Goal: Information Seeking & Learning: Learn about a topic

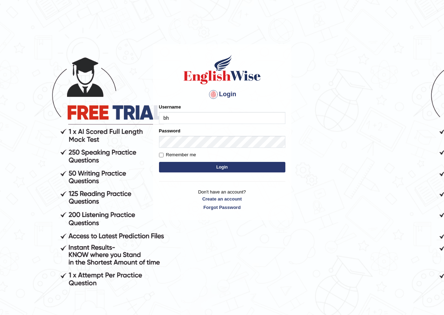
type input "bhuvaneswari_parramatta"
click at [219, 167] on button "Login" at bounding box center [222, 167] width 126 height 11
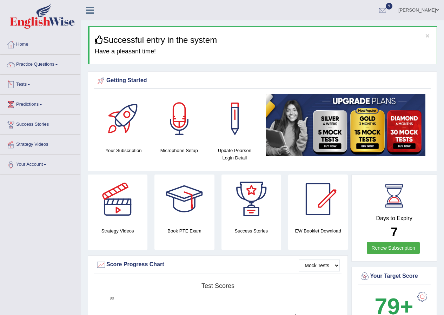
click at [30, 85] on span at bounding box center [28, 84] width 3 height 1
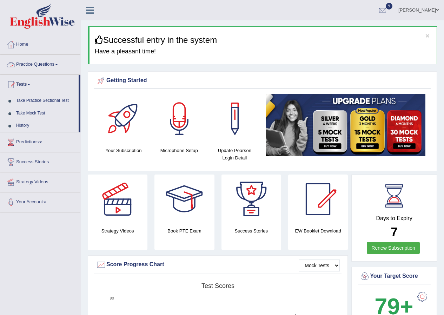
click at [59, 65] on link "Practice Questions" at bounding box center [40, 64] width 80 height 18
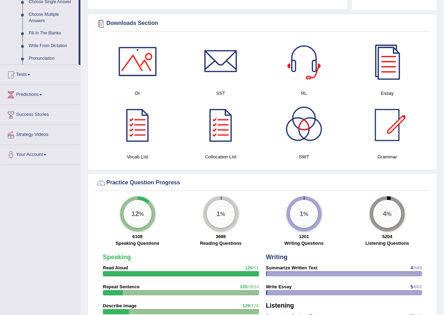
scroll to position [316, 0]
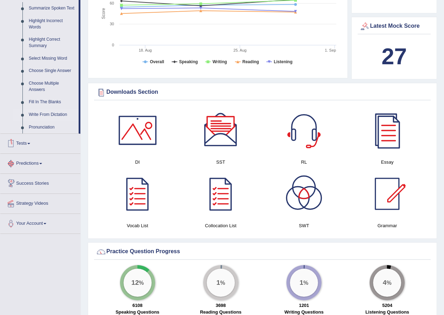
click at [63, 115] on link "Write From Dictation" at bounding box center [52, 115] width 53 height 13
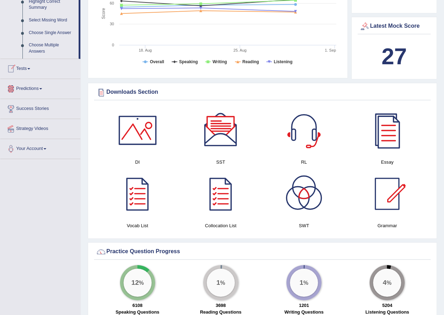
scroll to position [135, 0]
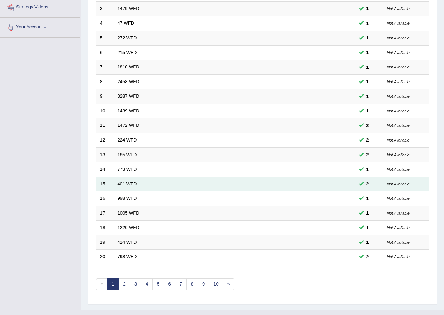
scroll to position [150, 0]
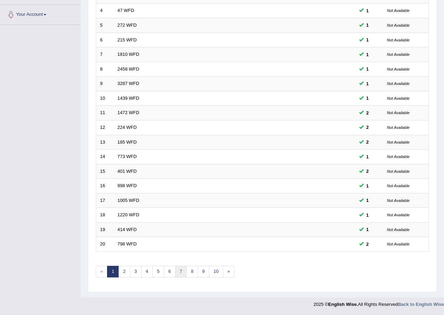
click at [181, 273] on link "7" at bounding box center [181, 272] width 12 height 12
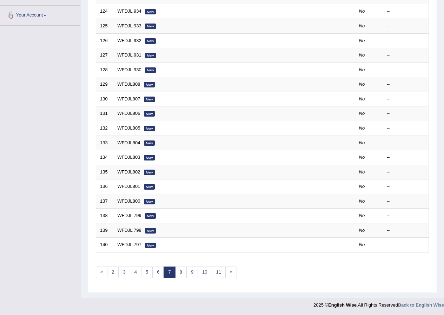
scroll to position [150, 0]
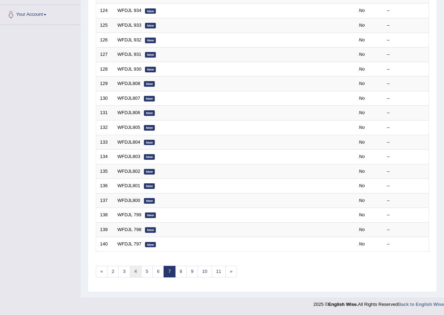
click at [134, 270] on link "4" at bounding box center [136, 272] width 12 height 12
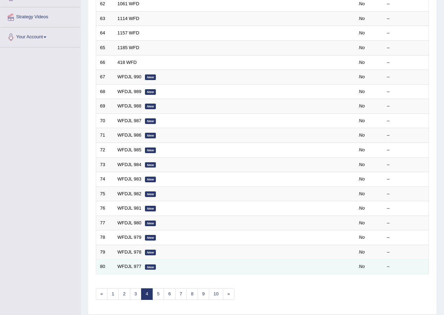
scroll to position [150, 0]
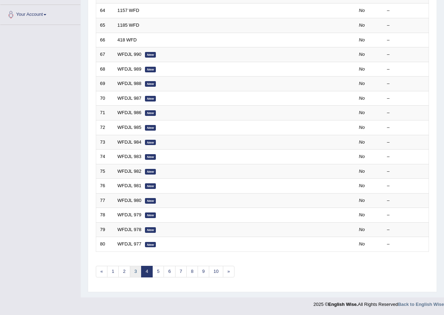
click at [136, 269] on link "3" at bounding box center [136, 272] width 12 height 12
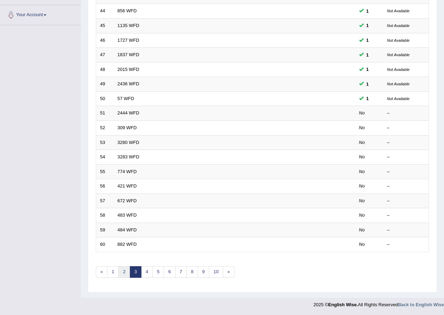
scroll to position [150, 0]
click at [126, 275] on link "2" at bounding box center [124, 272] width 12 height 12
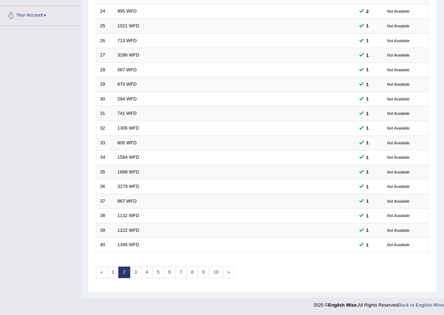
scroll to position [150, 0]
click at [134, 274] on link "3" at bounding box center [136, 272] width 12 height 12
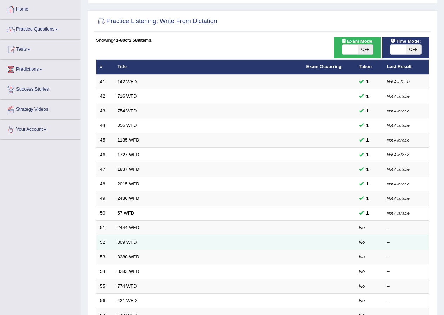
scroll to position [70, 0]
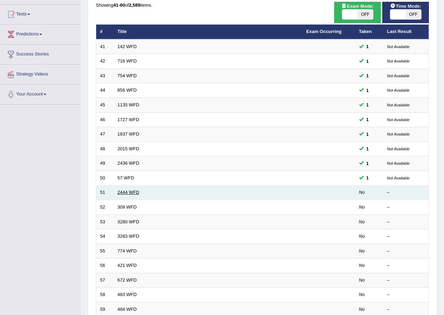
click at [125, 193] on link "2444 WFD" at bounding box center [129, 192] width 22 height 5
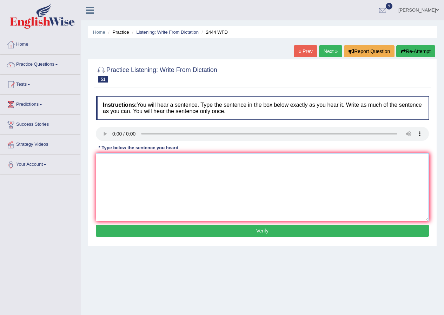
click at [119, 158] on textarea at bounding box center [262, 187] width 333 height 68
type textarea "The residence hall is closer by the accademic building closed by end of the sem…"
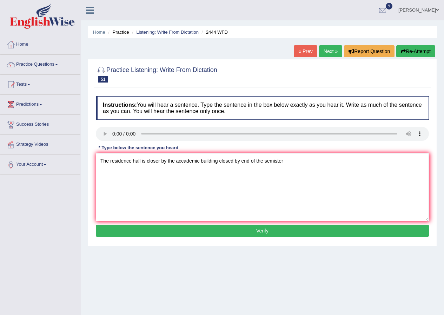
click at [209, 233] on button "Verify" at bounding box center [262, 231] width 333 height 12
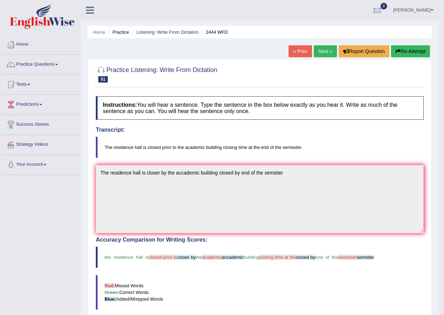
click at [323, 52] on link "Next »" at bounding box center [325, 51] width 23 height 12
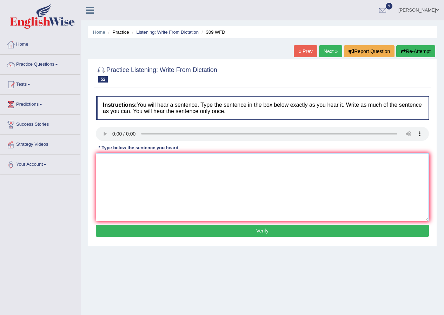
click at [112, 158] on textarea at bounding box center [262, 187] width 333 height 68
click at [112, 161] on textarea "Tommorrow" at bounding box center [262, 187] width 333 height 68
click at [133, 167] on textarea "Tomorrow" at bounding box center [262, 187] width 333 height 68
click at [137, 162] on textarea "Tomorrow" at bounding box center [262, 187] width 333 height 68
type textarea "Tomorrow lecture has been cancelled due to the powercut."
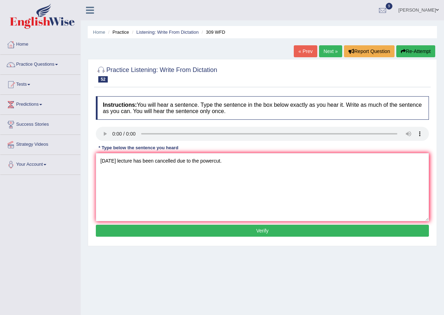
click at [277, 229] on button "Verify" at bounding box center [262, 231] width 333 height 12
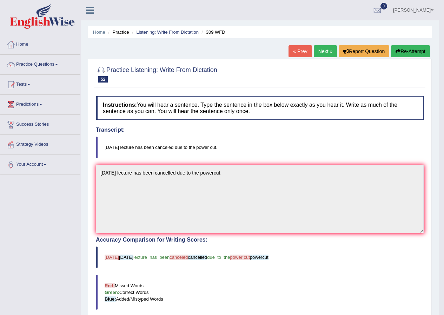
click at [324, 50] on link "Next »" at bounding box center [325, 51] width 23 height 12
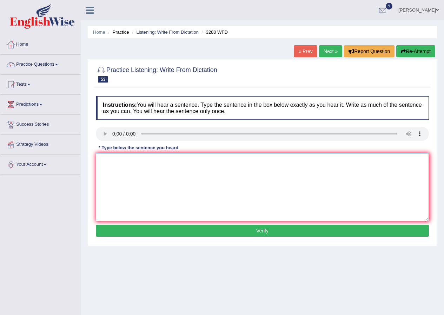
click at [143, 167] on textarea at bounding box center [262, 187] width 333 height 68
type textarea "Our faculty includes five libraries across the university."
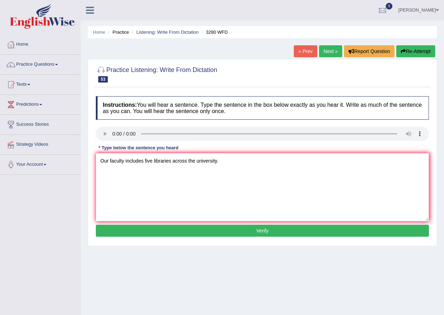
drag, startPoint x: 143, startPoint y: 167, endPoint x: 229, endPoint y: 235, distance: 109.8
click at [228, 235] on button "Verify" at bounding box center [262, 231] width 333 height 12
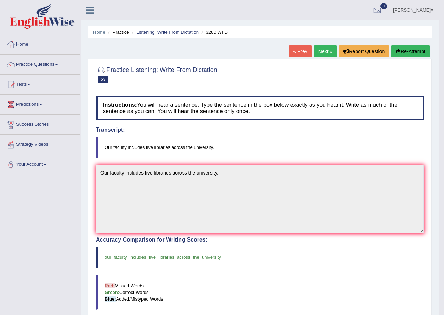
click at [323, 51] on link "Next »" at bounding box center [325, 51] width 23 height 12
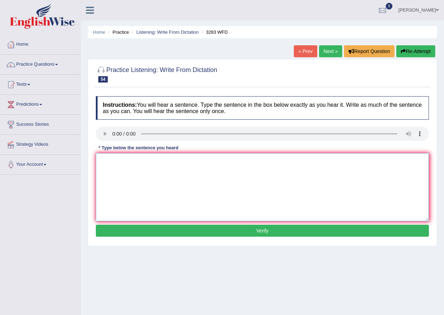
click at [120, 161] on textarea at bounding box center [262, 187] width 333 height 68
click at [114, 162] on textarea "Socila psycology must be is understanding the human behaviour." at bounding box center [262, 187] width 333 height 68
type textarea "Social psycology must be is understanding the human behaviour."
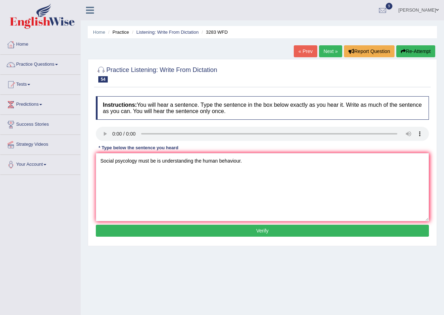
click at [270, 230] on button "Verify" at bounding box center [262, 231] width 333 height 12
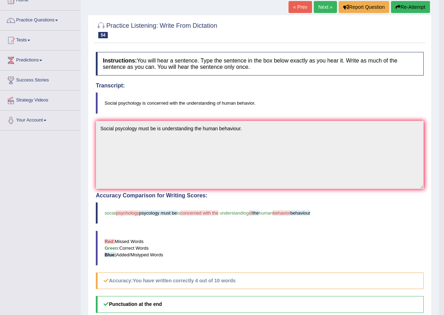
scroll to position [34, 0]
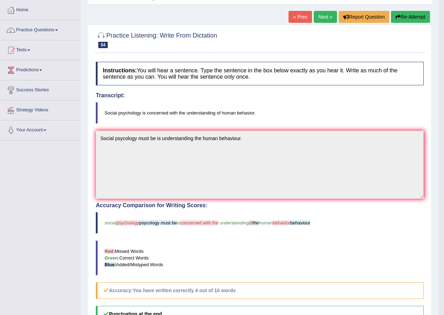
click at [328, 20] on link "Next »" at bounding box center [325, 17] width 23 height 12
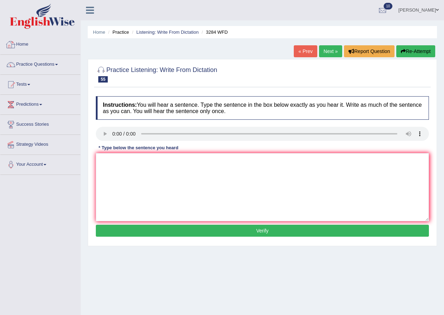
click at [28, 44] on link "Home" at bounding box center [40, 44] width 80 height 18
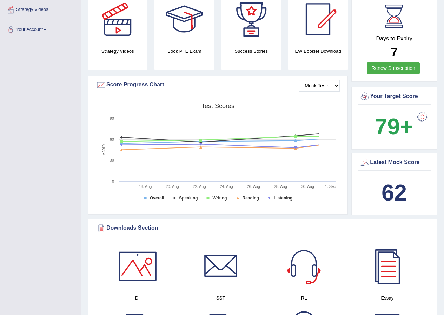
scroll to position [141, 0]
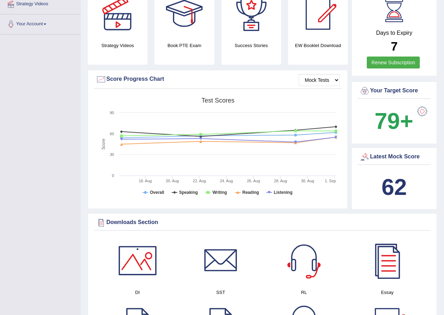
click at [407, 188] on b "62" at bounding box center [394, 187] width 25 height 26
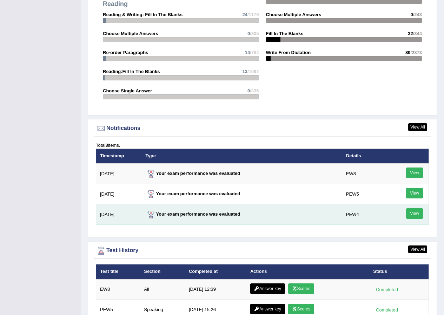
scroll to position [738, 0]
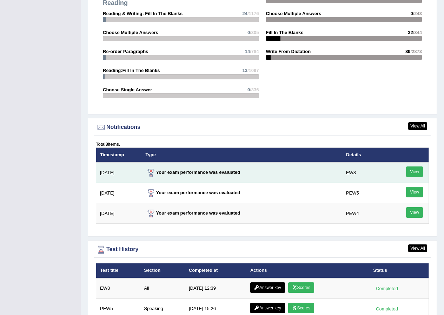
click at [415, 173] on link "View" at bounding box center [414, 172] width 17 height 11
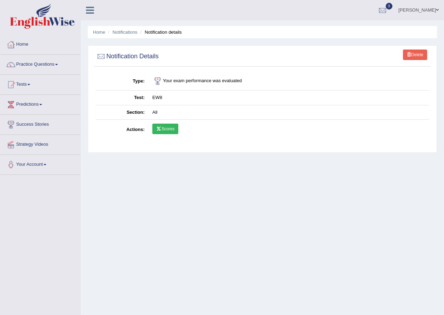
click at [172, 129] on link "Scores" at bounding box center [165, 129] width 26 height 11
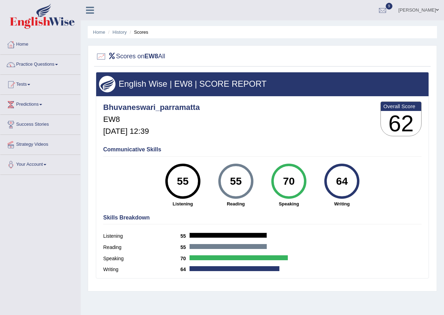
drag, startPoint x: 346, startPoint y: 188, endPoint x: 341, endPoint y: 182, distance: 7.5
click at [344, 184] on div "64" at bounding box center [343, 182] width 26 height 30
click at [143, 34] on li "Scores" at bounding box center [138, 32] width 20 height 7
click at [26, 43] on link "Home" at bounding box center [40, 44] width 80 height 18
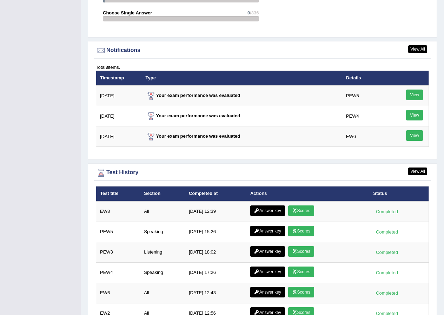
scroll to position [843, 0]
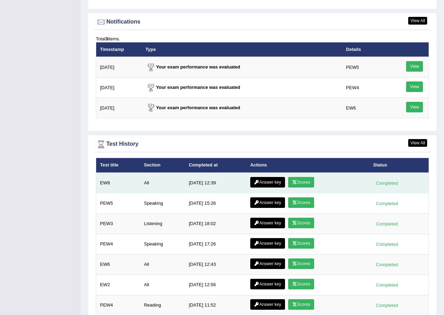
click at [265, 182] on link "Answer key" at bounding box center [267, 182] width 35 height 11
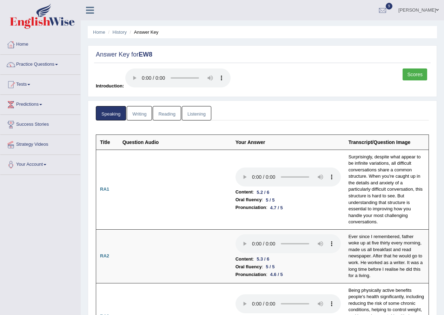
click at [137, 110] on link "Writing" at bounding box center [139, 113] width 25 height 14
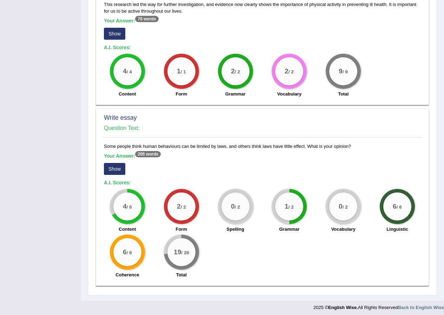
scroll to position [461, 0]
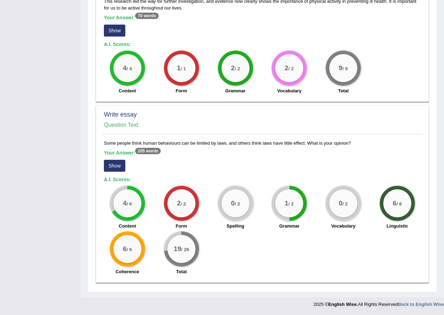
click at [118, 168] on button "Show" at bounding box center [114, 166] width 21 height 12
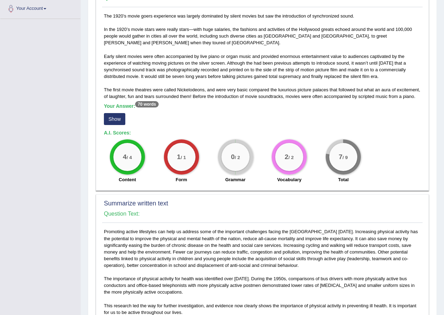
scroll to position [57, 0]
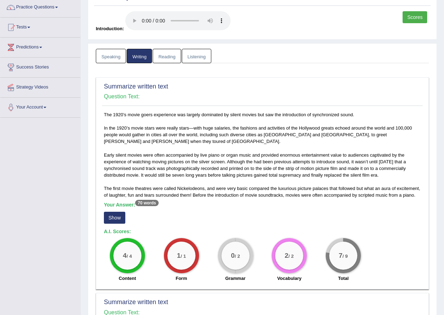
click at [165, 58] on link "Reading" at bounding box center [167, 56] width 28 height 14
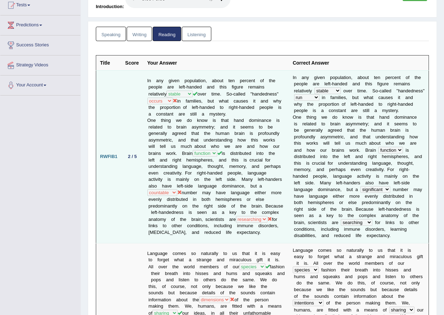
scroll to position [0, 0]
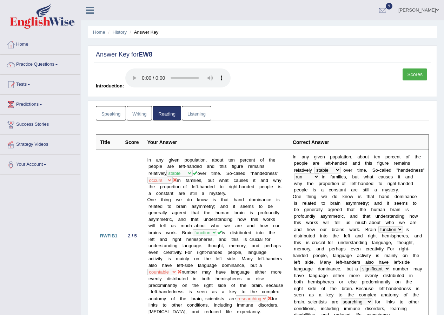
click at [201, 116] on link "Listening" at bounding box center [197, 113] width 30 height 14
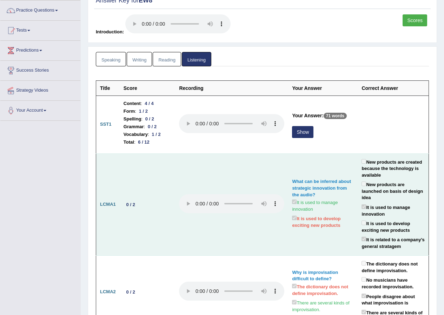
scroll to position [70, 0]
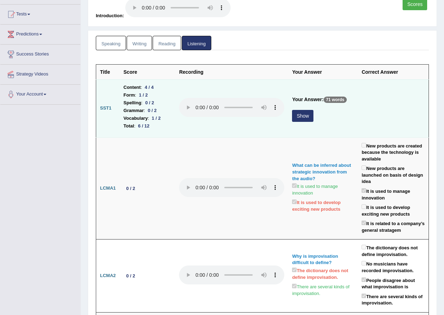
click at [297, 117] on button "Show" at bounding box center [302, 116] width 21 height 12
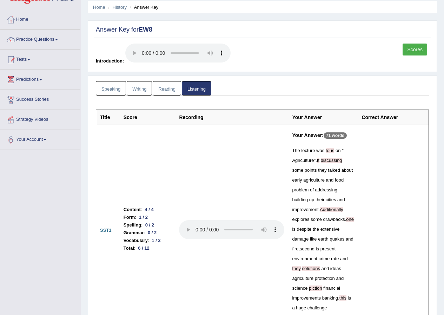
scroll to position [0, 0]
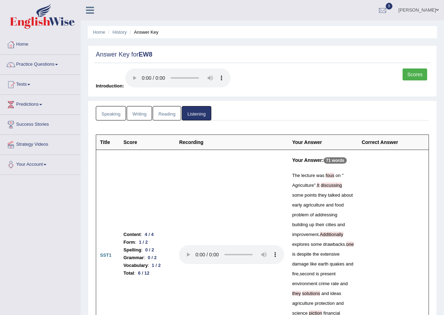
click at [439, 10] on span at bounding box center [437, 10] width 3 height 5
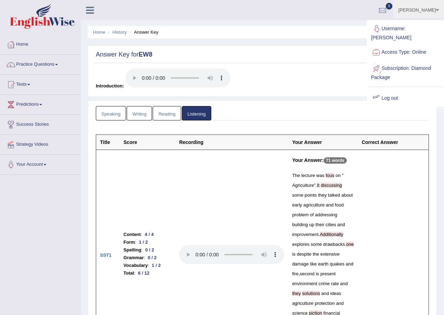
click at [384, 99] on link "Log out" at bounding box center [406, 98] width 76 height 16
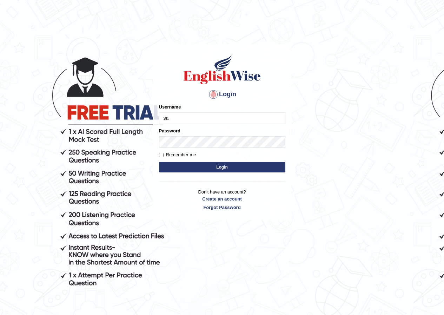
type input "sarugurung_parramatta"
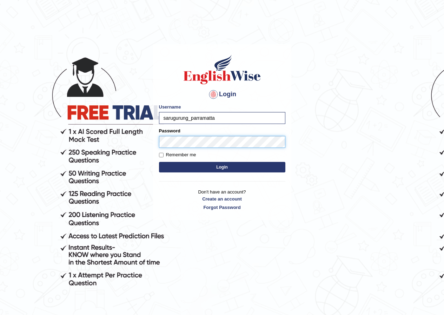
click at [159, 162] on button "Login" at bounding box center [222, 167] width 126 height 11
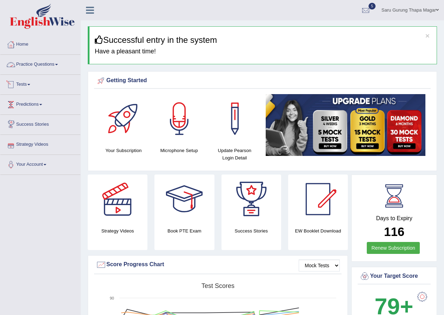
click at [25, 83] on link "Tests" at bounding box center [40, 84] width 80 height 18
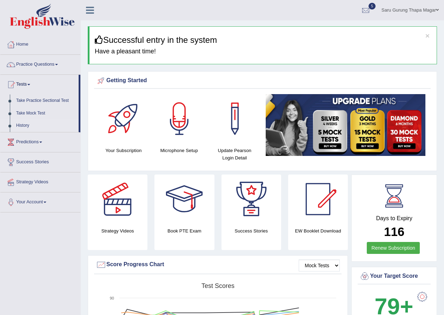
click at [23, 124] on link "History" at bounding box center [46, 125] width 66 height 13
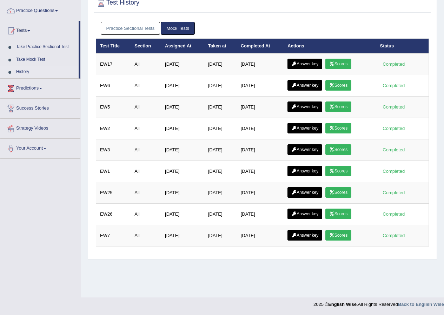
click at [181, 28] on link "Mock Tests" at bounding box center [178, 28] width 34 height 13
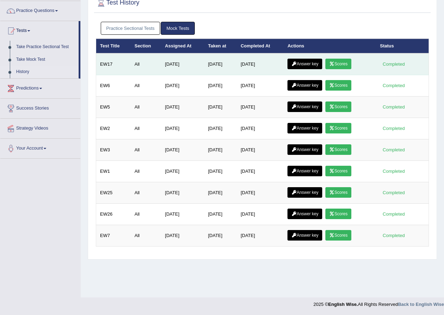
click at [347, 65] on link "Scores" at bounding box center [339, 64] width 26 height 11
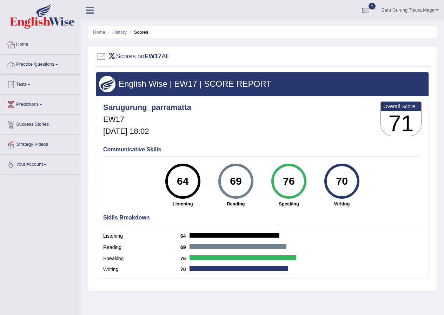
click at [21, 45] on link "Home" at bounding box center [40, 44] width 80 height 18
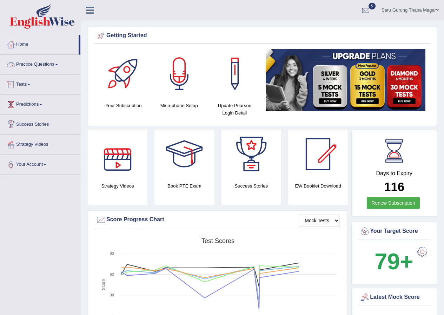
click at [40, 65] on link "Practice Questions" at bounding box center [40, 64] width 80 height 18
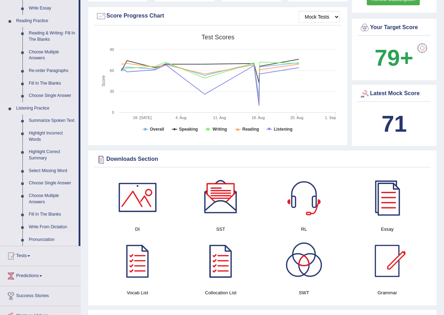
scroll to position [211, 0]
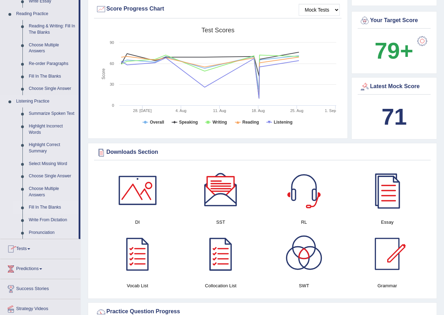
click at [42, 207] on link "Fill In The Blanks" at bounding box center [52, 207] width 53 height 13
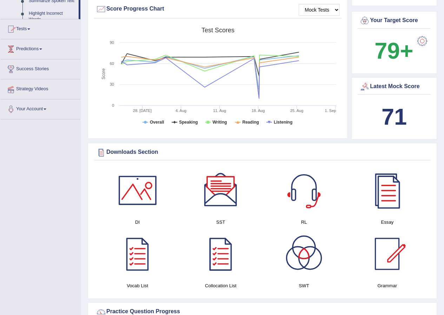
scroll to position [91, 0]
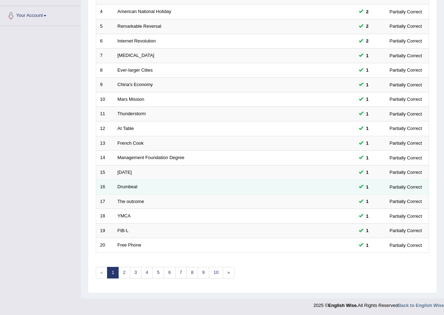
scroll to position [150, 0]
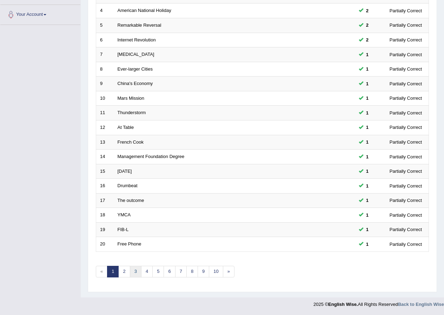
click at [136, 269] on link "3" at bounding box center [136, 272] width 12 height 12
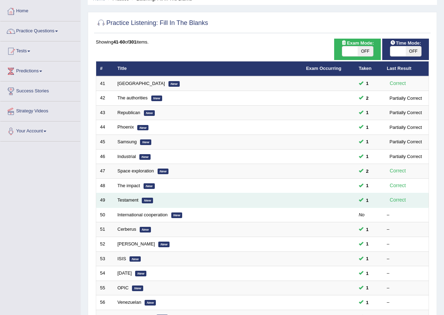
scroll to position [70, 0]
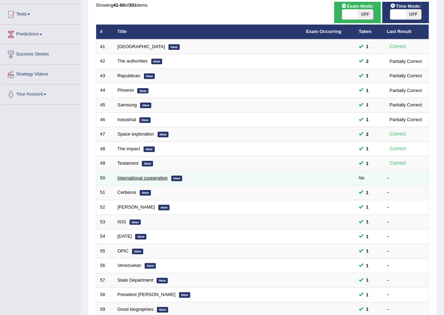
click at [156, 178] on link "International cooperation" at bounding box center [143, 177] width 50 height 5
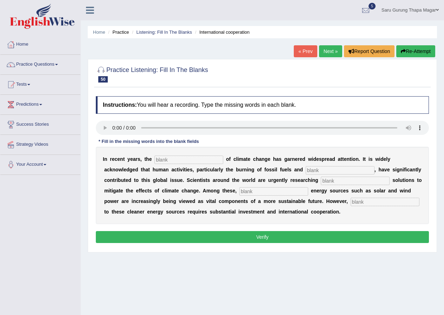
click at [180, 162] on input "text" at bounding box center [189, 160] width 69 height 8
type input "phenomenon"
drag, startPoint x: 326, startPoint y: 167, endPoint x: 328, endPoint y: 171, distance: 4.4
click at [327, 170] on input "text" at bounding box center [340, 170] width 69 height 8
type input "deforestation"
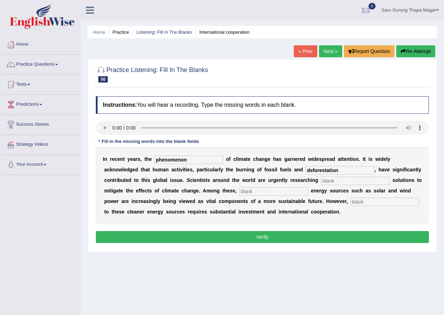
click at [335, 182] on input "text" at bounding box center [355, 181] width 69 height 8
type input "sustainable"
click at [270, 192] on input "text" at bounding box center [274, 191] width 69 height 8
type input "renewable"
click at [366, 202] on input "text" at bounding box center [385, 202] width 69 height 8
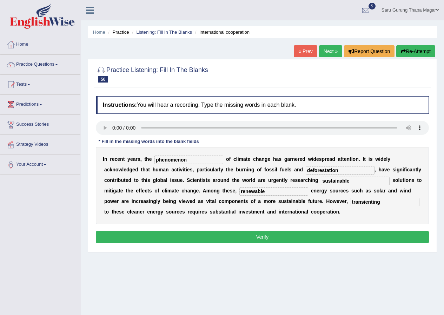
click at [371, 201] on input "transienting" at bounding box center [385, 202] width 69 height 8
click at [388, 204] on input "transienting" at bounding box center [385, 202] width 69 height 8
type input "transienting"
click at [325, 237] on button "Verify" at bounding box center [262, 237] width 333 height 12
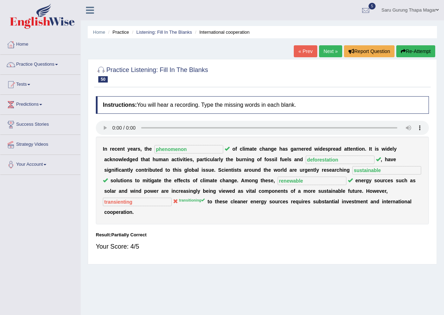
click at [322, 53] on link "Next »" at bounding box center [330, 51] width 23 height 12
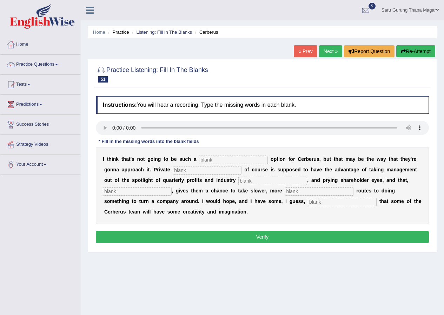
click at [219, 161] on input "text" at bounding box center [233, 160] width 69 height 8
type input "variable"
click at [204, 169] on input "text" at bounding box center [207, 170] width 69 height 8
type input "equaty"
click at [260, 181] on input "text" at bounding box center [273, 181] width 69 height 8
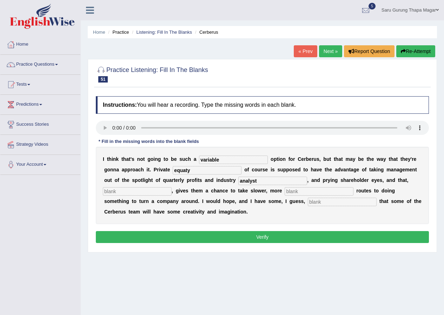
type input "analyst"
click at [170, 187] on input "text" at bounding box center [137, 191] width 69 height 8
type input "hypothetically"
click at [300, 191] on input "text" at bounding box center [319, 191] width 69 height 8
type input "patience"
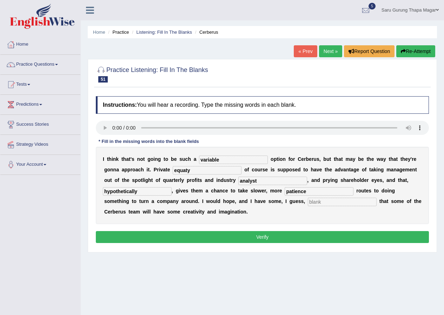
click at [331, 204] on input "text" at bounding box center [342, 202] width 69 height 8
type input "p"
type input "optimisium"
click at [303, 235] on button "Verify" at bounding box center [262, 237] width 333 height 12
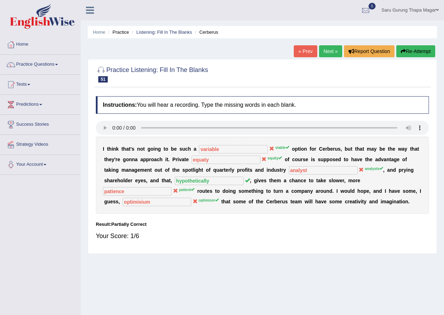
click at [411, 48] on button "Re-Attempt" at bounding box center [416, 51] width 39 height 12
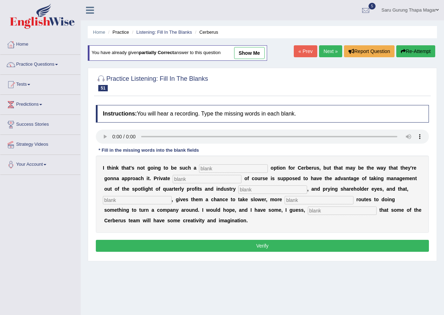
click at [223, 171] on input "text" at bounding box center [233, 168] width 69 height 8
type input "viable"
click at [188, 178] on input "text" at bounding box center [207, 179] width 69 height 8
type input "equity"
click at [250, 189] on input "text" at bounding box center [273, 189] width 69 height 8
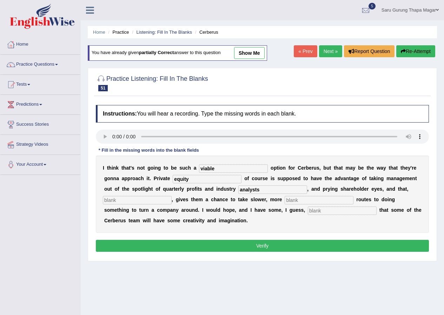
type input "analysts"
click at [293, 201] on input "text" at bounding box center [319, 200] width 69 height 8
click at [138, 200] on input "text" at bounding box center [137, 200] width 69 height 8
type input "hypothetically"
click at [306, 201] on input "text" at bounding box center [319, 200] width 69 height 8
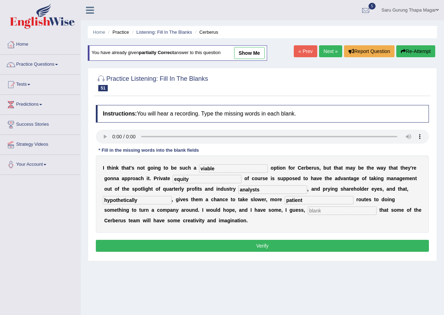
type input "patient"
click at [322, 213] on input "text" at bounding box center [342, 211] width 69 height 8
type input "p"
type input "optimism"
click at [298, 243] on button "Verify" at bounding box center [262, 246] width 333 height 12
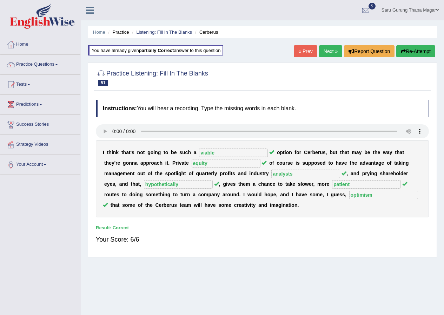
click at [325, 52] on link "Next »" at bounding box center [330, 51] width 23 height 12
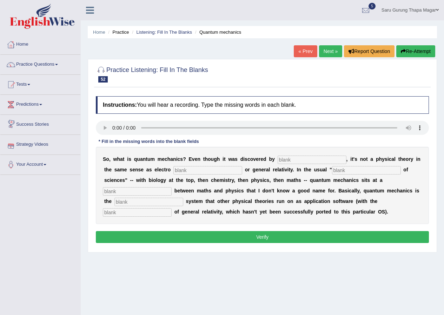
click at [297, 162] on input "text" at bounding box center [312, 160] width 69 height 8
type input "physists"
click at [217, 171] on input "text" at bounding box center [208, 170] width 69 height 8
type input "magnetism"
click at [351, 175] on div "S o , w h a t i s q u a n t u m m e c h a n i c s ? E v e n t h o u g h i t w a…" at bounding box center [262, 185] width 333 height 77
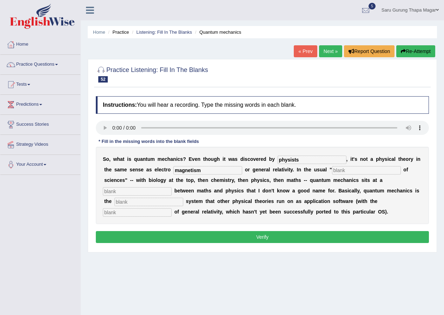
click at [359, 173] on input "text" at bounding box center [366, 170] width 69 height 8
click at [341, 170] on input "hiearchy" at bounding box center [366, 170] width 69 height 8
type input "hiearchy"
click at [125, 191] on input "text" at bounding box center [137, 191] width 69 height 8
type input "level"
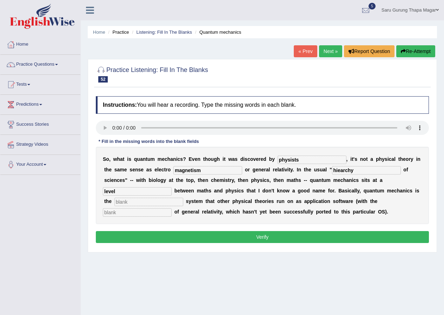
click at [130, 202] on input "text" at bounding box center [149, 202] width 69 height 8
type input "operating"
click at [137, 212] on input "text" at bounding box center [137, 212] width 69 height 8
type input "exception"
click at [170, 236] on button "Verify" at bounding box center [262, 237] width 333 height 12
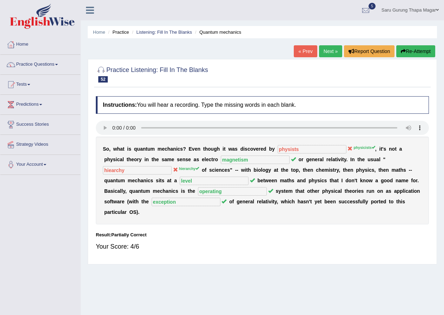
click at [330, 49] on link "Next »" at bounding box center [330, 51] width 23 height 12
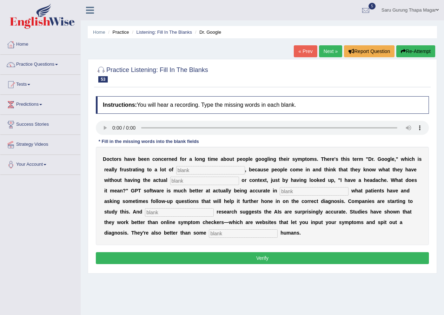
click at [202, 172] on input "text" at bounding box center [210, 170] width 69 height 8
click at [200, 184] on input "text" at bounding box center [204, 181] width 69 height 8
click at [206, 172] on input "physician" at bounding box center [210, 170] width 69 height 8
type input "physician"
click at [189, 179] on input "text" at bounding box center [204, 181] width 69 height 8
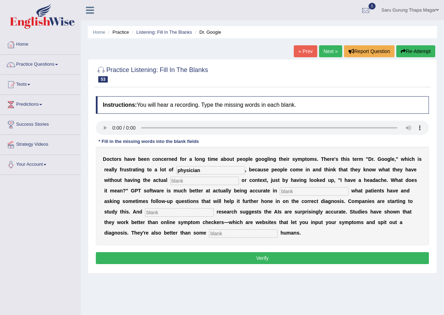
type input "x"
type input "expertise"
click at [299, 194] on input "text" at bounding box center [314, 191] width 69 height 8
type input "determining"
click at [190, 213] on input "text" at bounding box center [179, 212] width 69 height 8
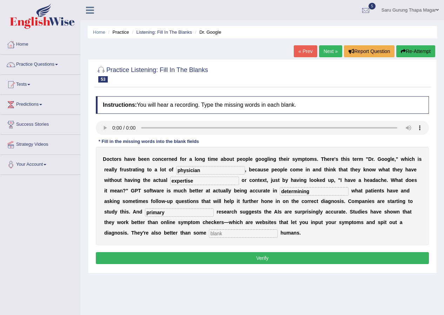
type input "primary"
click at [224, 233] on input "text" at bounding box center [243, 233] width 69 height 8
type input "untrain"
click at [247, 258] on button "Verify" at bounding box center [262, 258] width 333 height 12
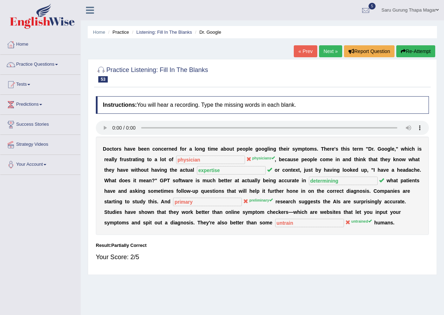
click at [417, 53] on button "Re-Attempt" at bounding box center [416, 51] width 39 height 12
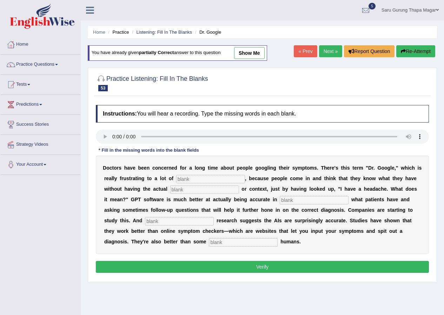
click at [208, 180] on input "text" at bounding box center [210, 179] width 69 height 8
type input "physicians"
click at [185, 190] on input "text" at bounding box center [204, 189] width 69 height 8
click at [174, 190] on input "epertise" at bounding box center [204, 189] width 69 height 8
type input "expertise"
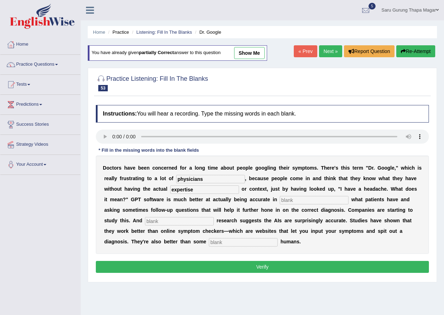
click at [295, 200] on input "text" at bounding box center [314, 200] width 69 height 8
type input "detrermining"
click at [178, 220] on input "text" at bounding box center [179, 221] width 69 height 8
type input "premilary"
click at [227, 242] on input "text" at bounding box center [243, 242] width 69 height 8
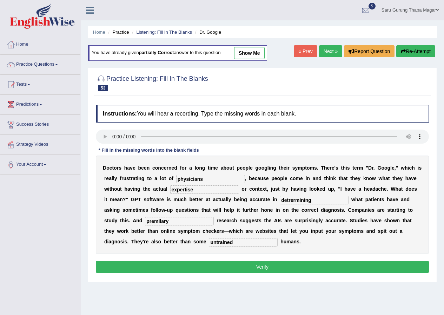
type input "untrained"
click at [251, 263] on button "Verify" at bounding box center [262, 267] width 333 height 12
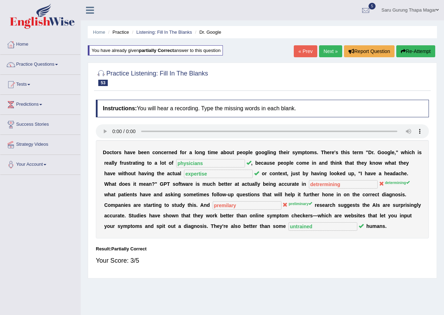
click at [330, 49] on link "Next »" at bounding box center [330, 51] width 23 height 12
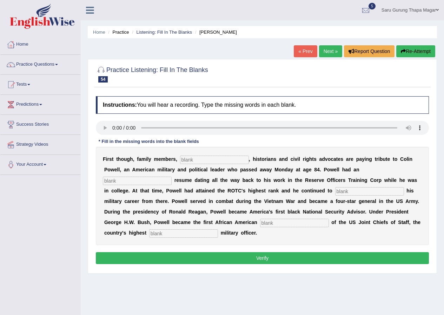
click at [208, 161] on input "text" at bounding box center [214, 160] width 69 height 8
type input "politicians"
click at [149, 183] on input "text" at bounding box center [137, 181] width 69 height 8
type input "extraordinary"
click at [345, 191] on input "text" at bounding box center [369, 191] width 69 height 8
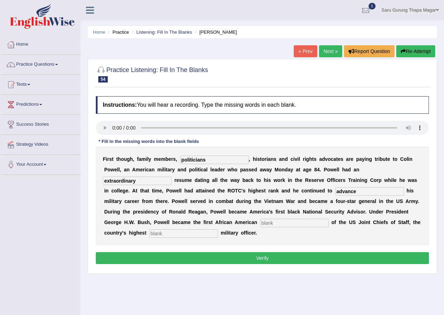
type input "advance"
click at [280, 222] on input "text" at bounding box center [294, 223] width 69 height 8
type input "chairman"
click at [180, 233] on input "text" at bounding box center [183, 233] width 69 height 8
type input "ranking"
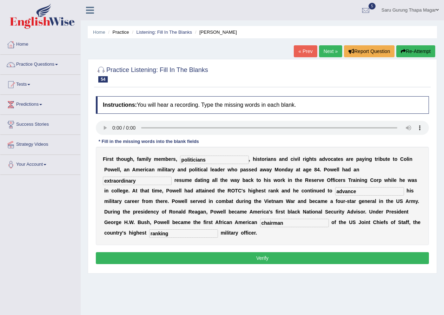
click at [188, 258] on button "Verify" at bounding box center [262, 258] width 333 height 12
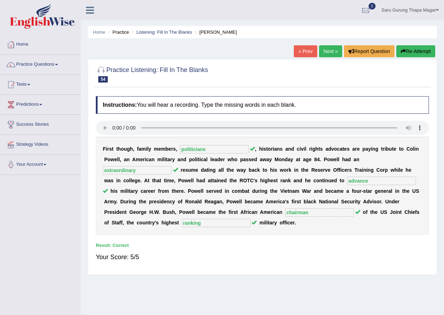
click at [327, 50] on link "Next »" at bounding box center [330, 51] width 23 height 12
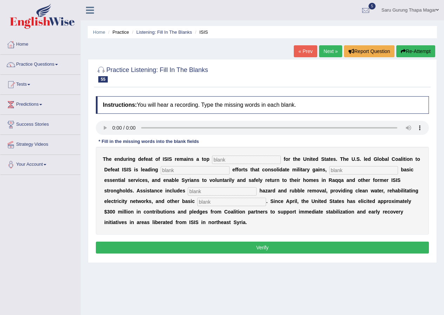
click at [234, 157] on input "text" at bounding box center [246, 160] width 69 height 8
type input "priority"
click at [181, 172] on input "text" at bounding box center [195, 170] width 69 height 8
type input "stablisation"
click at [349, 171] on input "text" at bounding box center [364, 170] width 69 height 8
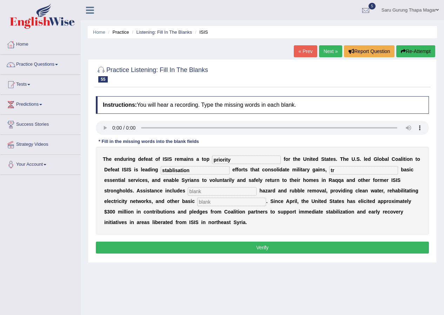
type input "t"
type input "restore"
click at [196, 193] on input "text" at bounding box center [222, 191] width 69 height 8
click at [222, 202] on input "text" at bounding box center [231, 202] width 69 height 8
type input "necessity"
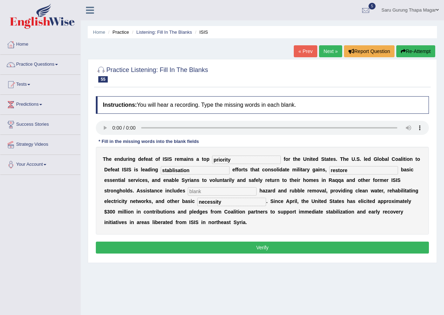
click at [197, 190] on input "text" at bounding box center [222, 191] width 69 height 8
type input "supporting"
click at [243, 246] on button "Verify" at bounding box center [262, 248] width 333 height 12
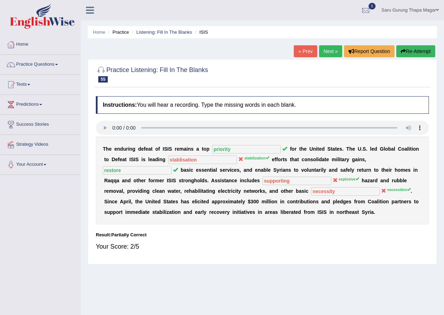
click at [417, 49] on button "Re-Attempt" at bounding box center [416, 51] width 39 height 12
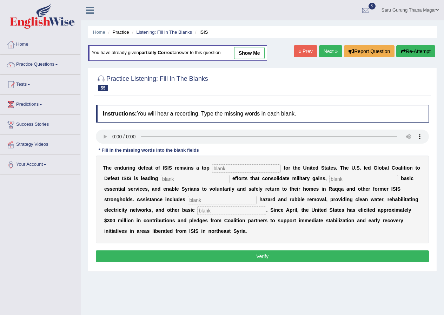
click at [221, 167] on input "text" at bounding box center [246, 168] width 69 height 8
type input "priority"
click at [184, 177] on input "text" at bounding box center [195, 179] width 69 height 8
type input "stablization"
click at [346, 180] on input "text" at bounding box center [364, 179] width 69 height 8
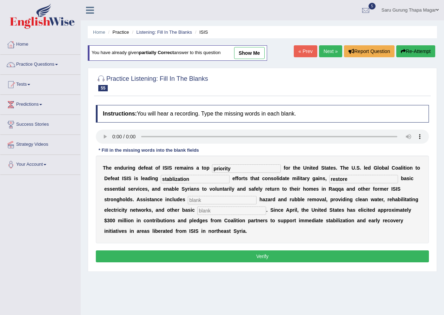
type input "restore"
click at [221, 198] on input "text" at bounding box center [222, 200] width 69 height 8
type input "explosive"
click at [220, 213] on input "text" at bounding box center [231, 211] width 69 height 8
type input "necessities"
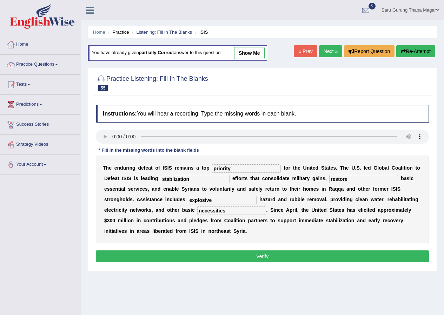
click at [265, 258] on button "Verify" at bounding box center [262, 256] width 333 height 12
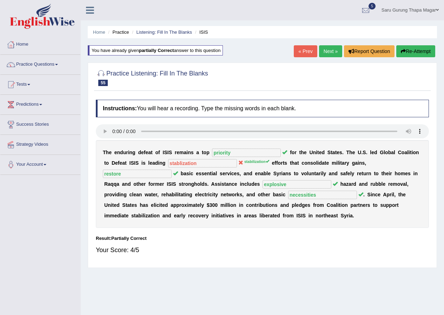
click at [329, 52] on link "Next »" at bounding box center [330, 51] width 23 height 12
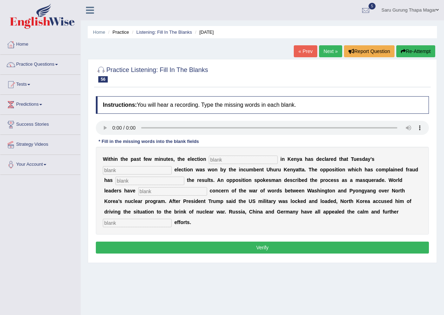
click at [229, 159] on input "text" at bounding box center [243, 160] width 69 height 8
type input "comissionary"
click at [152, 174] on input "text" at bounding box center [137, 170] width 69 height 8
type input "presidential"
click at [147, 182] on input "text" at bounding box center [150, 181] width 69 height 8
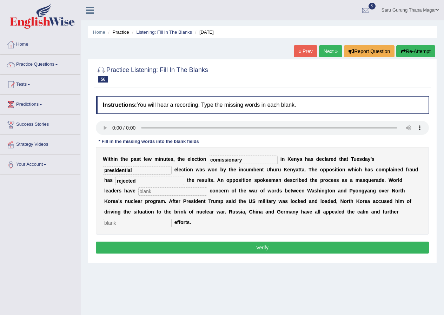
type input "rejected"
click at [165, 194] on input "text" at bounding box center [172, 191] width 69 height 8
type input "expressed"
click at [136, 220] on input "text" at bounding box center [137, 223] width 69 height 8
type input "diplomatic"
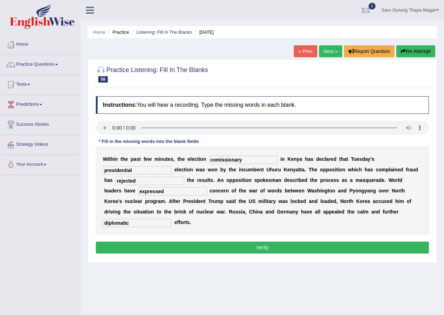
click at [194, 251] on button "Verify" at bounding box center [262, 248] width 333 height 12
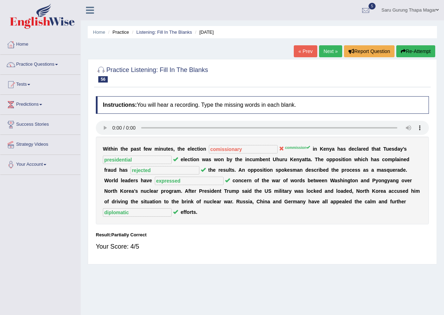
click at [334, 49] on link "Next »" at bounding box center [330, 51] width 23 height 12
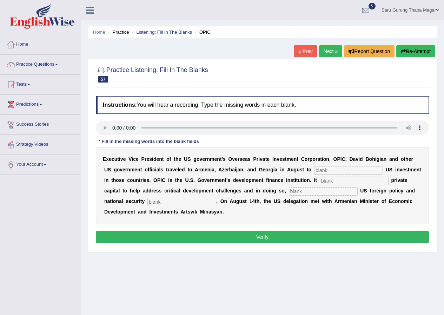
click at [342, 170] on input "text" at bounding box center [348, 170] width 69 height 8
type input "promote"
click at [331, 180] on input "text" at bounding box center [354, 181] width 69 height 8
type input "mobilizes"
click at [322, 194] on input "text" at bounding box center [323, 191] width 69 height 8
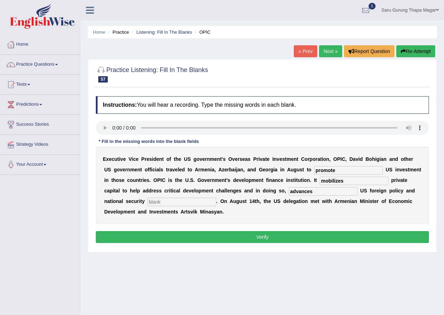
type input "advances"
click at [183, 202] on input "text" at bounding box center [182, 202] width 69 height 8
type input "priorities"
click at [249, 237] on button "Verify" at bounding box center [262, 237] width 333 height 12
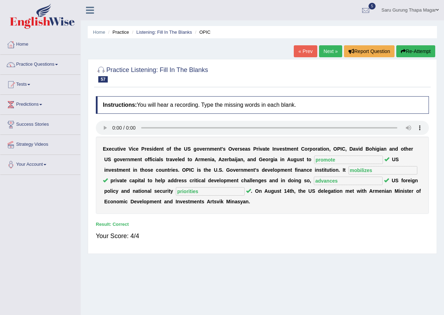
click at [328, 52] on link "Next »" at bounding box center [330, 51] width 23 height 12
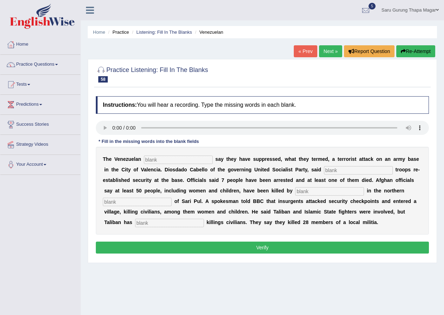
click at [171, 163] on input "text" at bounding box center [178, 160] width 69 height 8
type input "authority"
click at [351, 169] on input "text" at bounding box center [358, 170] width 69 height 8
type input "loyal"
click at [321, 191] on input "text" at bounding box center [329, 191] width 69 height 8
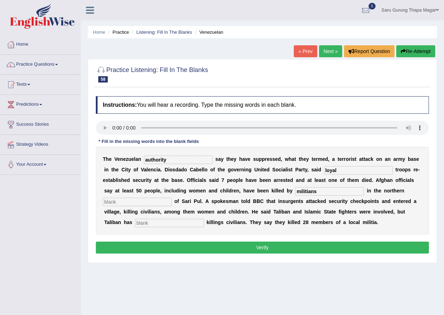
type input "militians"
click at [139, 202] on input "text" at bounding box center [137, 202] width 69 height 8
type input "points"
click at [162, 224] on input "text" at bounding box center [169, 223] width 69 height 8
type input "denied"
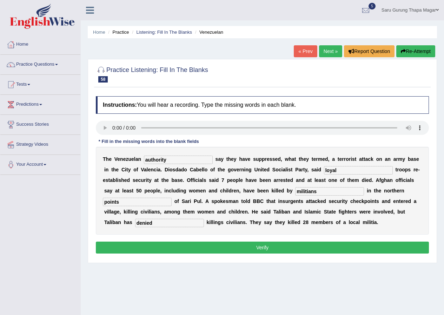
click at [210, 243] on button "Verify" at bounding box center [262, 248] width 333 height 12
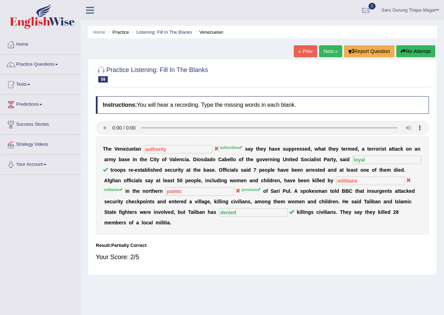
click at [325, 56] on link "Next »" at bounding box center [330, 51] width 23 height 12
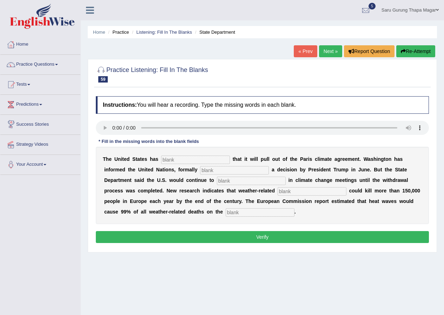
click at [170, 158] on input "text" at bounding box center [195, 160] width 69 height 8
type input "confirmed"
click at [230, 170] on input "text" at bounding box center [234, 170] width 69 height 8
type input "implementing"
click at [236, 180] on input "text" at bounding box center [251, 181] width 69 height 8
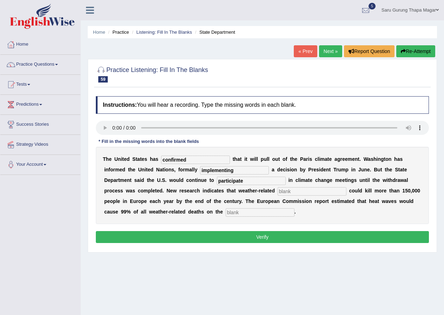
type input "participate"
click at [300, 194] on input "text" at bounding box center [312, 191] width 69 height 8
click at [300, 192] on input "text" at bounding box center [312, 191] width 69 height 8
type input "disasters"
click at [264, 215] on input "text" at bounding box center [260, 212] width 69 height 8
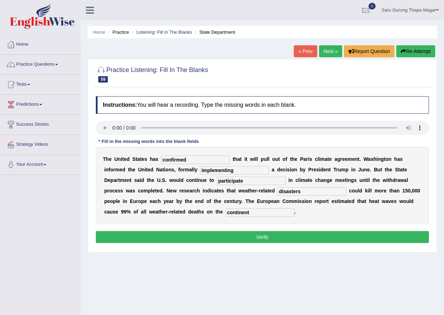
type input "continent"
click at [304, 241] on button "Verify" at bounding box center [262, 237] width 333 height 12
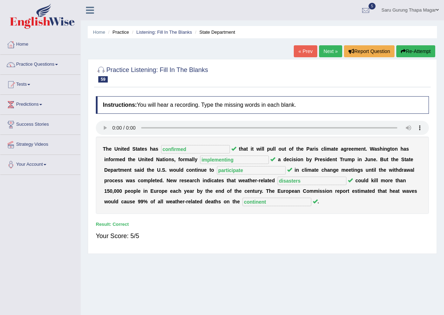
click at [327, 48] on link "Next »" at bounding box center [330, 51] width 23 height 12
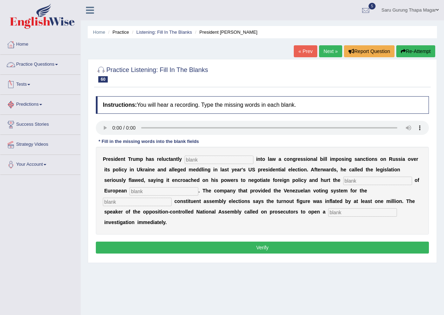
click at [200, 161] on input "text" at bounding box center [219, 160] width 69 height 8
type input "signed"
click at [372, 183] on input "text" at bounding box center [378, 181] width 69 height 8
type input "interests"
click at [167, 194] on input "text" at bounding box center [164, 191] width 69 height 8
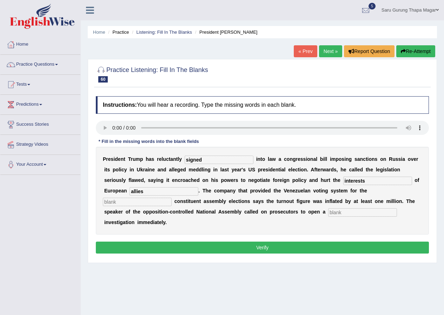
type input "allies"
click at [139, 203] on input "text" at bounding box center [137, 202] width 69 height 8
click at [131, 204] on input "controversial" at bounding box center [137, 202] width 69 height 8
type input "controversal"
click at [345, 215] on input "text" at bounding box center [362, 212] width 69 height 8
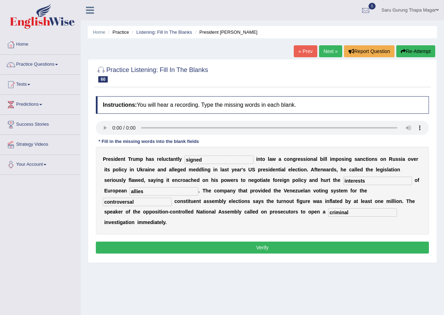
type input "criminal"
click at [267, 246] on button "Verify" at bounding box center [262, 248] width 333 height 12
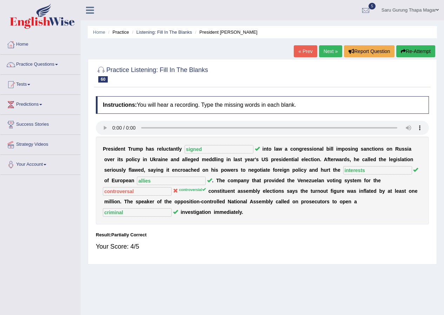
click at [320, 55] on link "Next »" at bounding box center [330, 51] width 23 height 12
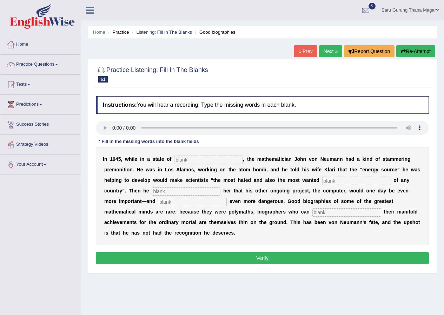
click at [190, 161] on input "text" at bounding box center [208, 160] width 69 height 8
type input "exhaustion"
click at [338, 181] on input "text" at bounding box center [356, 181] width 69 height 8
type input "citizens"
click at [199, 192] on input "text" at bounding box center [186, 191] width 69 height 8
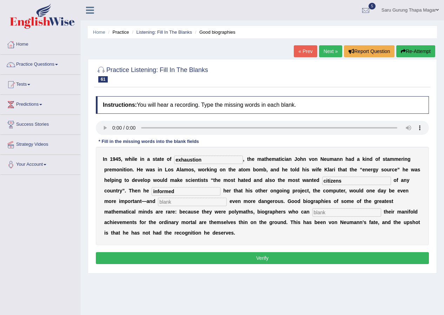
type input "informed"
click at [182, 204] on input "text" at bounding box center [192, 202] width 69 height 8
type input "potentially"
click at [344, 214] on input "text" at bounding box center [347, 212] width 69 height 8
type input "interpret"
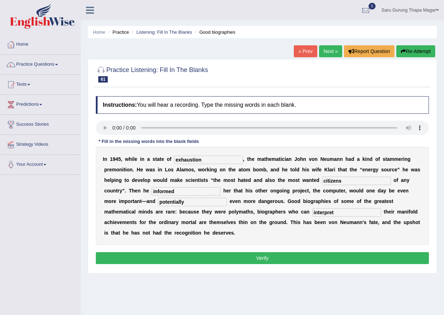
click at [284, 261] on button "Verify" at bounding box center [262, 258] width 333 height 12
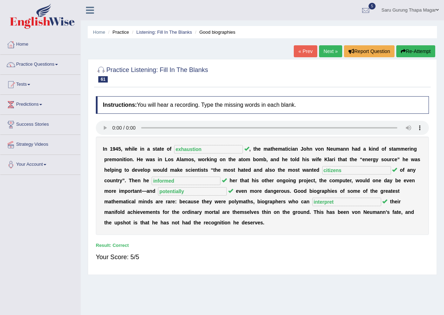
click at [330, 51] on link "Next »" at bounding box center [330, 51] width 23 height 12
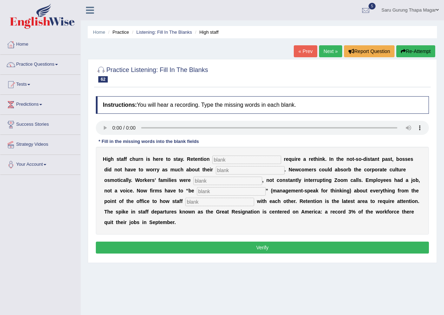
click at [232, 160] on input "text" at bounding box center [247, 160] width 69 height 8
type input "strategies"
click at [233, 171] on input "text" at bounding box center [250, 170] width 69 height 8
type input "workforces"
click at [221, 178] on input "text" at bounding box center [228, 181] width 69 height 8
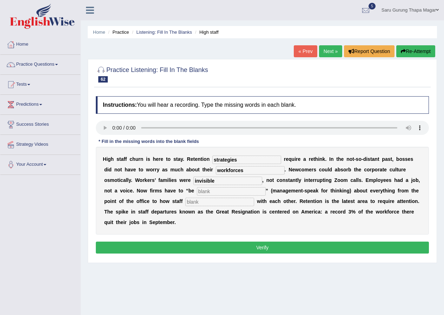
type input "invisible"
click at [236, 191] on input "text" at bounding box center [231, 191] width 69 height 8
type input "intentional"
click at [224, 209] on div "H i g h s t a f f c h u r n i s h e r e t o s t a y . R e t e n t i o n strateg…" at bounding box center [262, 191] width 333 height 88
click at [224, 204] on input "text" at bounding box center [219, 202] width 69 height 8
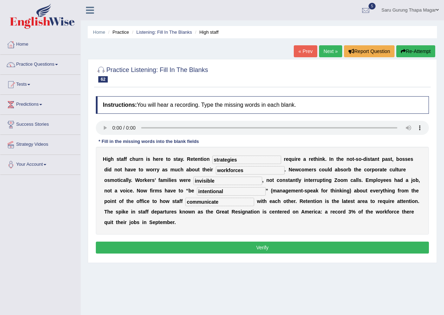
type input "communicate"
click at [265, 244] on button "Verify" at bounding box center [262, 248] width 333 height 12
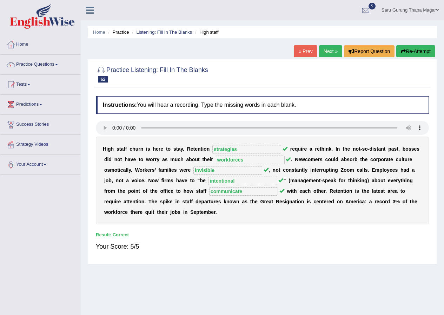
click at [330, 56] on link "Next »" at bounding box center [330, 51] width 23 height 12
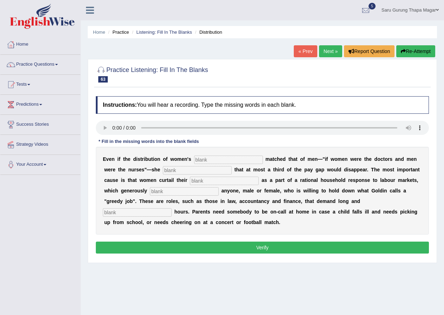
click at [212, 164] on div "E v e n i f t h e d i s t r i b u t i o n o f w o m e n ' s m a t c h e d t h a…" at bounding box center [262, 191] width 333 height 88
click at [213, 160] on input "text" at bounding box center [228, 160] width 69 height 8
type input "occupation"
click at [200, 169] on input "text" at bounding box center [197, 170] width 69 height 8
type input "calculates"
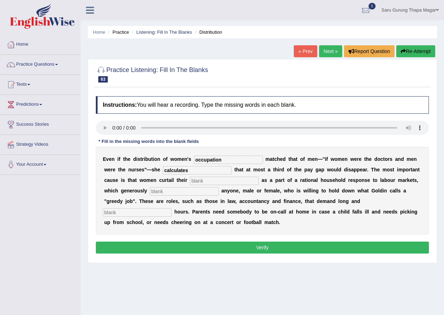
click at [213, 182] on input "text" at bounding box center [224, 181] width 69 height 8
type input "careers"
click at [201, 193] on input "text" at bounding box center [184, 191] width 69 height 8
type input "reward"
click at [146, 210] on input "text" at bounding box center [137, 212] width 69 height 8
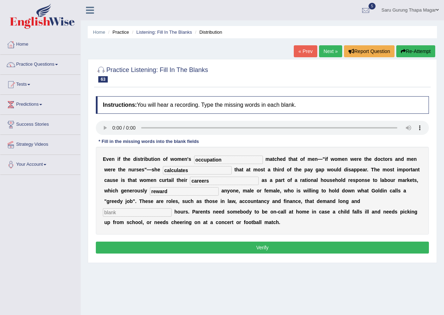
type input "i"
type input "unpredictable"
click at [242, 244] on button "Verify" at bounding box center [262, 248] width 333 height 12
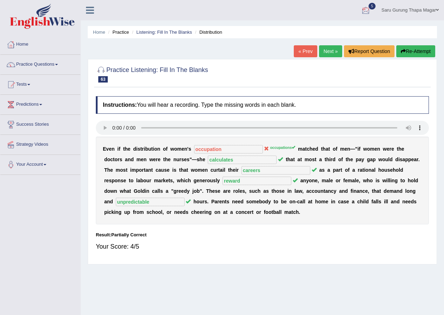
click at [330, 52] on link "Next »" at bounding box center [330, 51] width 23 height 12
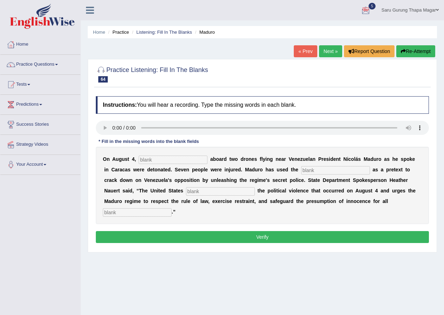
click at [168, 162] on input "text" at bounding box center [173, 160] width 69 height 8
type input "explosion"
click at [326, 172] on input "text" at bounding box center [335, 170] width 69 height 8
type input "incident"
click at [209, 191] on input "text" at bounding box center [220, 191] width 69 height 8
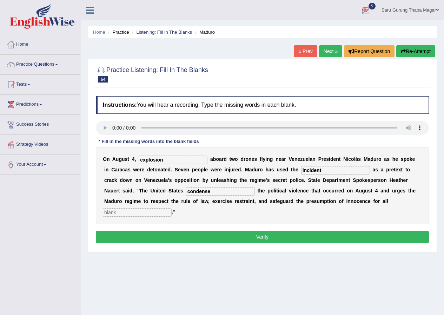
type input "condense"
click at [150, 210] on input "text" at bounding box center [137, 212] width 69 height 8
type input "accused"
click at [246, 235] on button "Verify" at bounding box center [262, 237] width 333 height 12
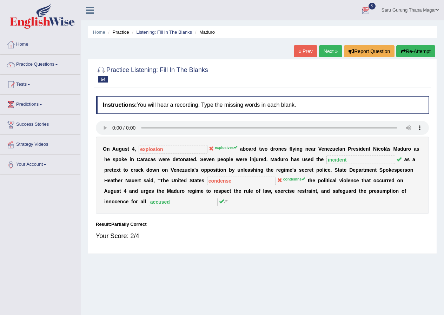
click at [406, 53] on button "Re-Attempt" at bounding box center [416, 51] width 39 height 12
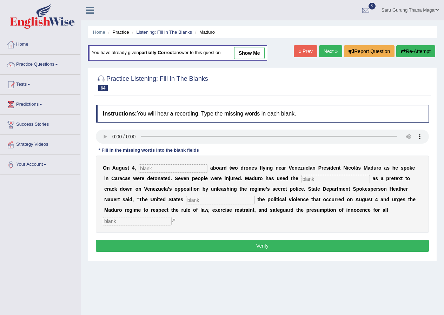
click at [156, 169] on input "text" at bounding box center [173, 168] width 69 height 8
type input "explosives"
click at [314, 180] on input "text" at bounding box center [335, 179] width 69 height 8
type input "incident"
click at [204, 199] on input "text" at bounding box center [220, 200] width 69 height 8
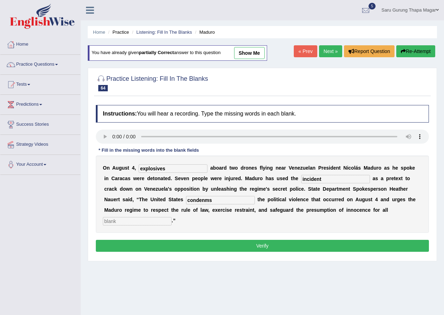
type input "condenms"
click at [147, 219] on input "text" at bounding box center [137, 221] width 69 height 8
type input "accused"
click at [251, 245] on button "Verify" at bounding box center [262, 246] width 333 height 12
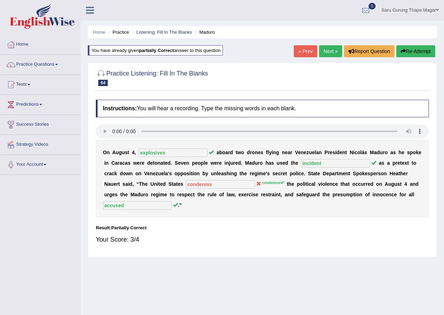
click at [325, 53] on link "Next »" at bounding box center [330, 51] width 23 height 12
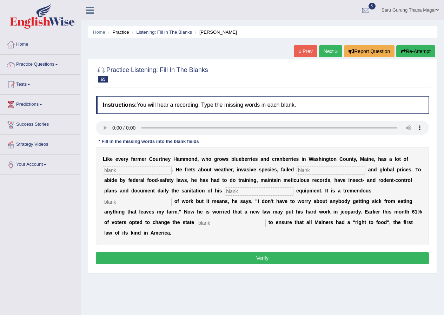
click at [126, 168] on input "text" at bounding box center [137, 170] width 69 height 8
type input "worries"
click at [313, 168] on input "text" at bounding box center [331, 170] width 69 height 8
type input "crops"
click at [252, 190] on input "text" at bounding box center [259, 191] width 69 height 8
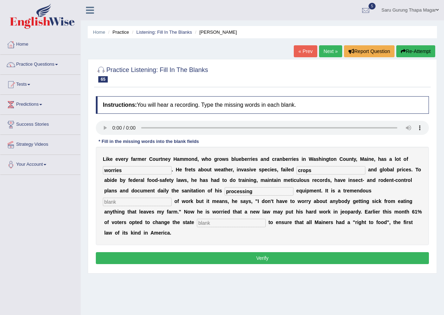
click at [152, 202] on input "text" at bounding box center [137, 202] width 69 height 8
click at [272, 193] on input "processing" at bounding box center [259, 191] width 69 height 8
type input "processed"
click at [140, 200] on input "text" at bounding box center [137, 202] width 69 height 8
type input "amounts"
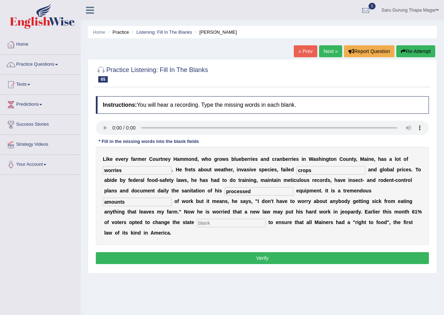
click at [240, 223] on input "text" at bounding box center [231, 223] width 69 height 8
type input "constitution"
click at [235, 255] on button "Verify" at bounding box center [262, 258] width 333 height 12
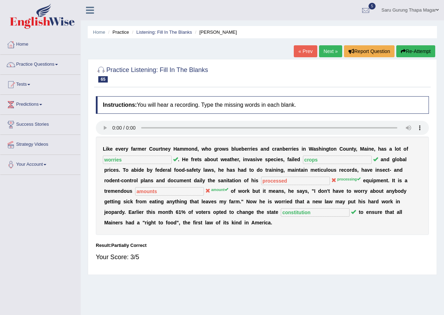
click at [327, 48] on link "Next »" at bounding box center [330, 51] width 23 height 12
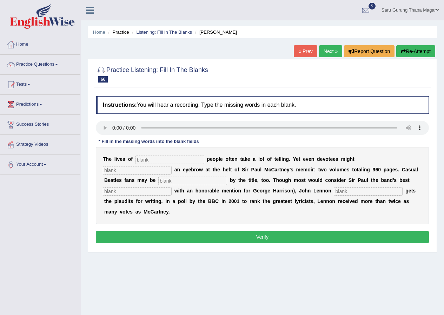
click at [161, 162] on input "text" at bounding box center [170, 160] width 69 height 8
type input "distinction"
click at [142, 171] on input "text" at bounding box center [137, 170] width 69 height 8
type input "raise"
click at [172, 182] on input "text" at bounding box center [192, 181] width 69 height 8
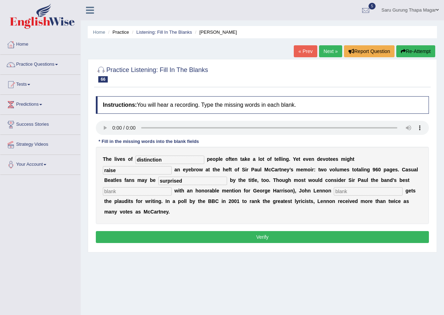
type input "surprised"
click at [123, 194] on input "text" at bounding box center [137, 191] width 69 height 8
click at [113, 193] on input "mi=usician" at bounding box center [137, 191] width 69 height 8
click at [132, 192] on input "musician" at bounding box center [137, 191] width 69 height 8
type input "musician"
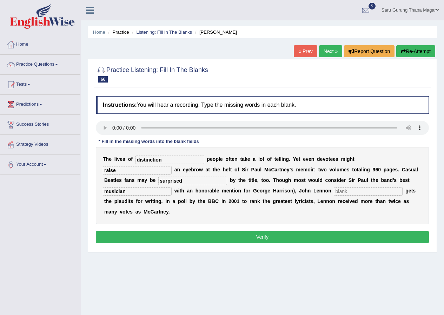
click at [351, 191] on input "text" at bounding box center [368, 191] width 69 height 8
type input "typically"
click at [306, 239] on button "Verify" at bounding box center [262, 237] width 333 height 12
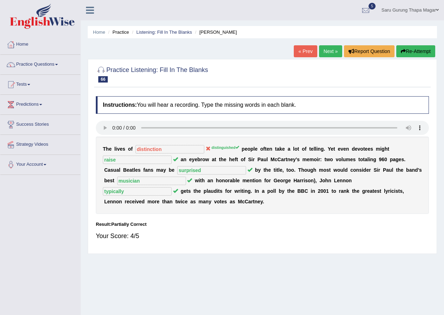
click at [321, 47] on link "Next »" at bounding box center [330, 51] width 23 height 12
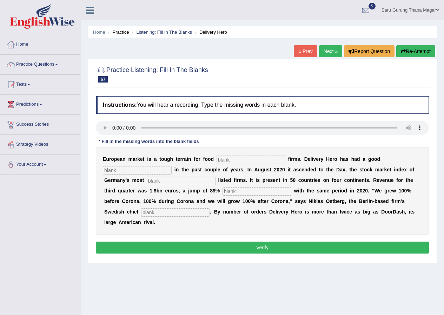
click at [230, 161] on input "text" at bounding box center [251, 160] width 69 height 8
type input "delivery"
click at [157, 171] on input "text" at bounding box center [137, 170] width 69 height 8
type input "run"
click at [171, 181] on input "text" at bounding box center [181, 181] width 69 height 8
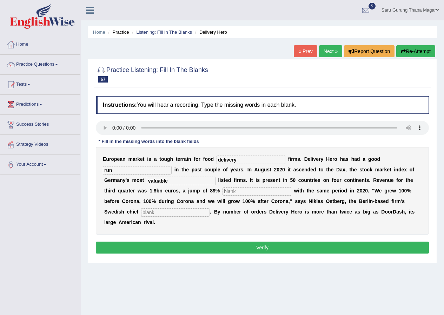
type input "valuable"
click at [238, 191] on input "text" at bounding box center [257, 191] width 69 height 8
type input "compared"
click at [183, 212] on input "text" at bounding box center [175, 212] width 69 height 8
type input "execuetive"
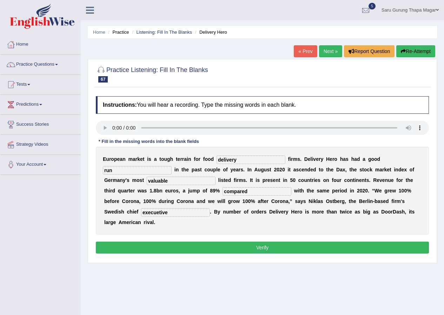
click at [219, 247] on button "Verify" at bounding box center [262, 248] width 333 height 12
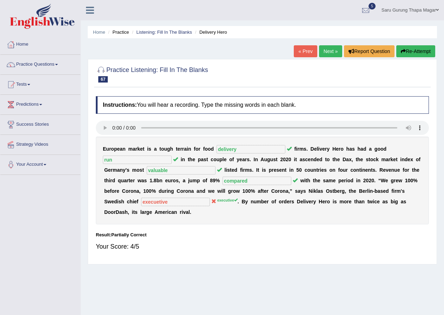
click at [323, 51] on link "Next »" at bounding box center [330, 51] width 23 height 12
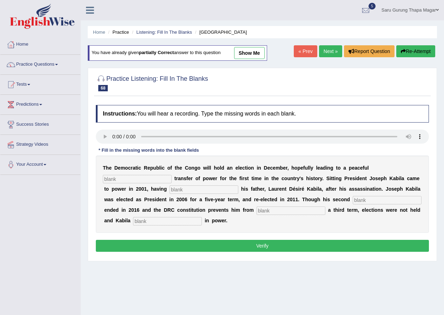
click at [145, 176] on input "text" at bounding box center [137, 179] width 69 height 8
type input "democratic"
click at [195, 190] on input "text" at bounding box center [204, 189] width 69 height 8
click at [180, 189] on input "suceed" at bounding box center [204, 189] width 69 height 8
type input "succeed"
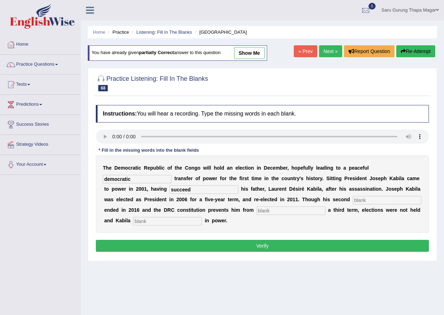
click at [365, 200] on input "text" at bounding box center [387, 200] width 69 height 8
type input "term"
click at [280, 212] on input "text" at bounding box center [291, 211] width 69 height 8
type input "seeking"
click at [190, 224] on input "text" at bounding box center [167, 221] width 69 height 8
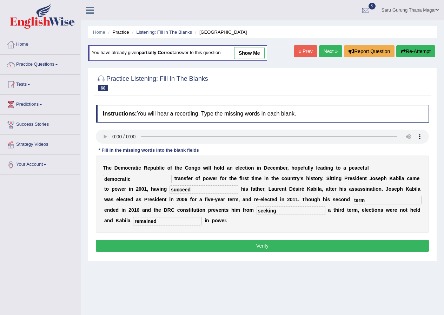
type input "remained"
click at [218, 236] on div "Instructions: You will hear a recording. Type the missing words in each blank. …" at bounding box center [262, 180] width 337 height 156
click at [220, 246] on button "Verify" at bounding box center [262, 246] width 333 height 12
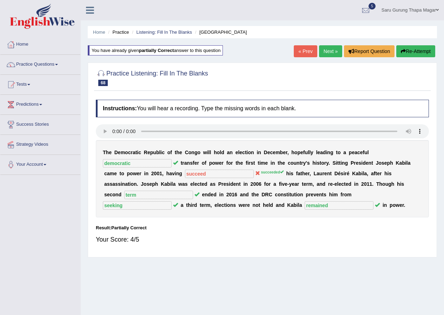
click at [326, 54] on link "Next »" at bounding box center [330, 51] width 23 height 12
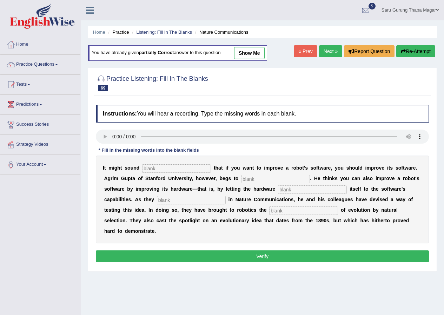
click at [158, 170] on input "text" at bounding box center [176, 168] width 69 height 8
type input "obvious"
click at [260, 182] on input "text" at bounding box center [275, 179] width 69 height 8
type input "differ"
click at [294, 191] on input "text" at bounding box center [312, 189] width 69 height 8
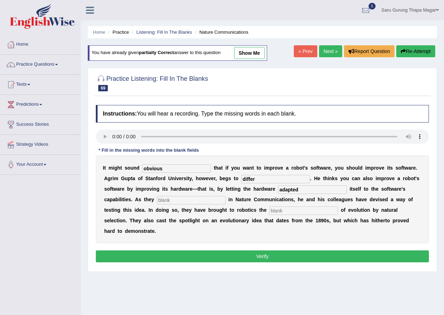
type input "adapted"
click at [189, 199] on input "text" at bounding box center [191, 200] width 69 height 8
type input "describe"
click at [286, 210] on input "text" at bounding box center [303, 211] width 69 height 8
type input "principle"
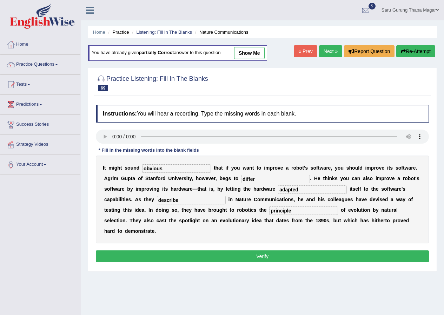
click at [269, 257] on button "Verify" at bounding box center [262, 256] width 333 height 12
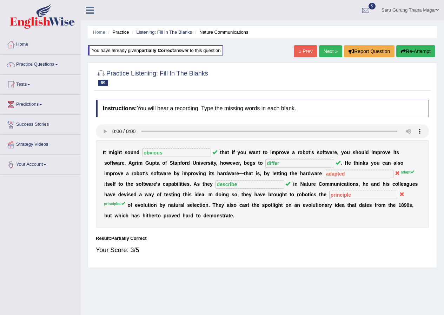
click at [331, 57] on link "Next »" at bounding box center [330, 51] width 23 height 12
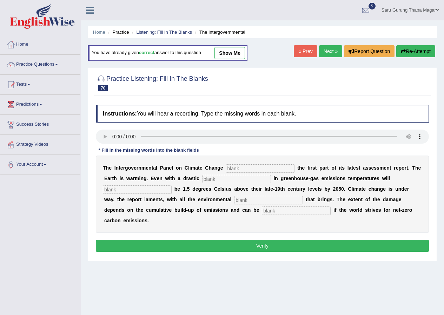
click at [244, 169] on div "T h e I n t e r g o v e r n m e n t a l P a n e l o n C l i m a t e C h a n g e…" at bounding box center [262, 194] width 333 height 77
click at [244, 169] on input "text" at bounding box center [260, 168] width 69 height 8
type input "released"
click at [232, 176] on input "text" at bounding box center [236, 179] width 69 height 8
type input "reduction"
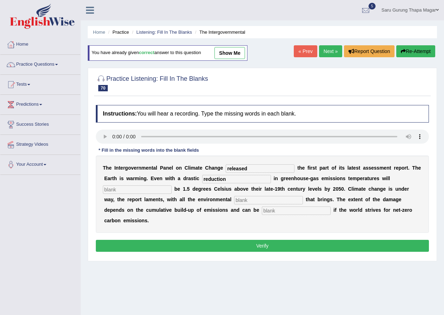
click at [157, 189] on input "text" at bounding box center [137, 189] width 69 height 8
type input "probably"
click at [256, 200] on input "text" at bounding box center [268, 200] width 69 height 8
type input "consequences"
click at [270, 214] on input "text" at bounding box center [296, 211] width 69 height 8
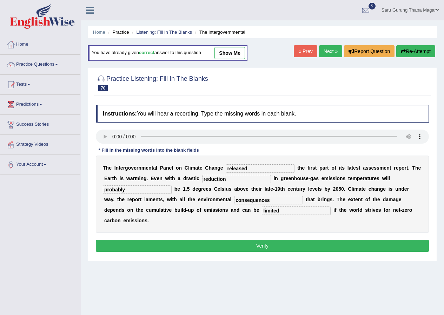
type input "limited"
click at [261, 245] on button "Verify" at bounding box center [262, 246] width 333 height 12
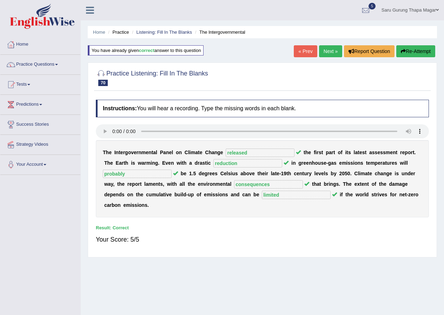
click at [326, 48] on link "Next »" at bounding box center [330, 51] width 23 height 12
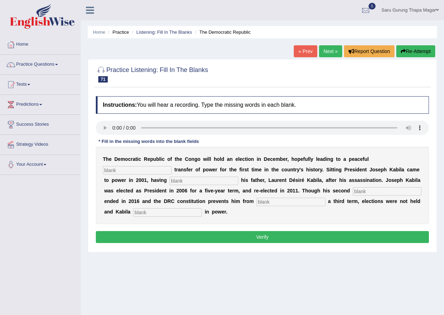
click at [328, 52] on link "Next »" at bounding box center [330, 51] width 23 height 12
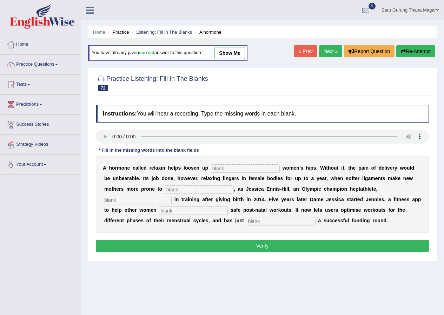
click at [223, 171] on input "text" at bounding box center [245, 168] width 69 height 8
type input "pregnant"
click at [202, 188] on input "text" at bounding box center [199, 189] width 69 height 8
click at [131, 205] on div "A h o r m o n e c a l l e d r e l a x i n h e l p s l o o s e n u p pregnant w …" at bounding box center [262, 194] width 333 height 77
click at [135, 202] on input "text" at bounding box center [137, 200] width 69 height 8
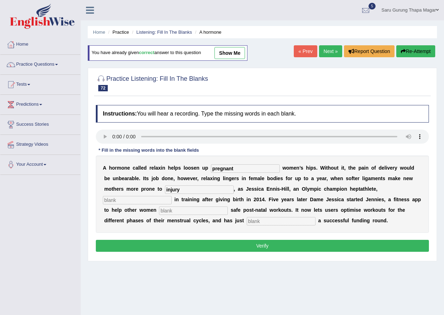
click at [192, 190] on input "injury" at bounding box center [199, 189] width 69 height 8
type input "injuries"
click at [144, 200] on input "text" at bounding box center [137, 200] width 69 height 8
type input "i"
type input "discovered"
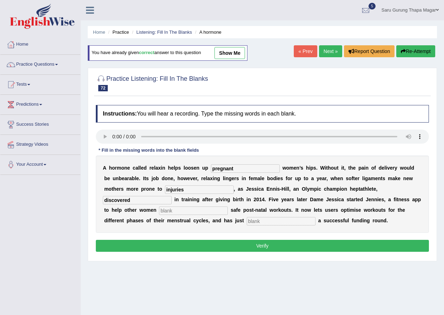
click at [178, 210] on input "text" at bounding box center [193, 211] width 69 height 8
type input "perform"
click at [268, 223] on input "text" at bounding box center [281, 221] width 69 height 8
type input "concluded"
click at [263, 244] on button "Verify" at bounding box center [262, 246] width 333 height 12
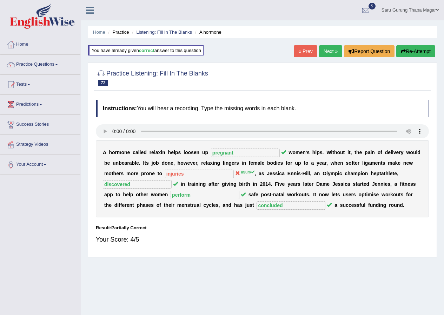
click at [327, 52] on link "Next »" at bounding box center [330, 51] width 23 height 12
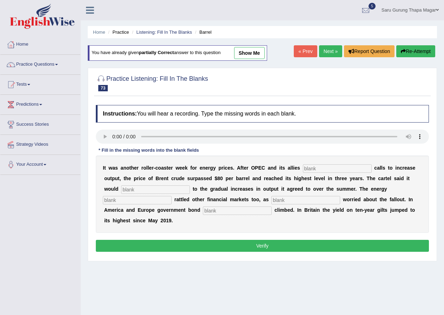
click at [316, 170] on input "text" at bounding box center [337, 168] width 69 height 8
type input "resisted"
click at [138, 189] on input "text" at bounding box center [155, 189] width 69 height 8
type input "stick"
click at [152, 197] on input "text" at bounding box center [137, 200] width 69 height 8
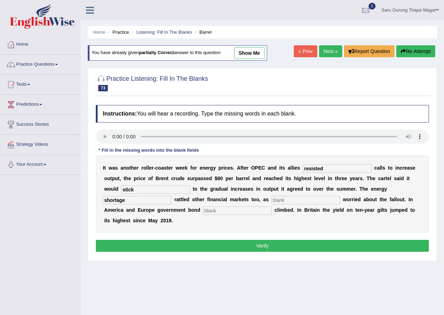
type input "shortage"
click at [296, 199] on input "text" at bounding box center [306, 200] width 69 height 8
type input "investors"
click at [215, 209] on input "text" at bounding box center [237, 211] width 69 height 8
type input "yield"
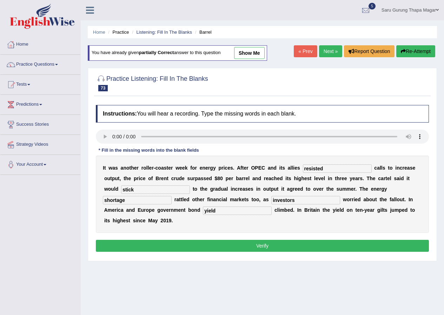
click at [240, 243] on button "Verify" at bounding box center [262, 246] width 333 height 12
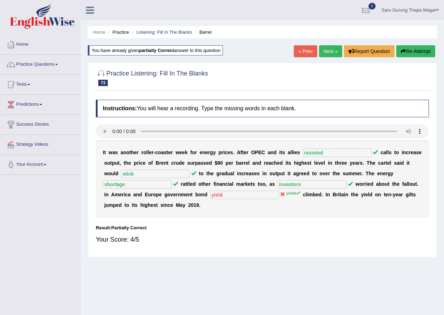
click at [328, 48] on link "Next »" at bounding box center [330, 51] width 23 height 12
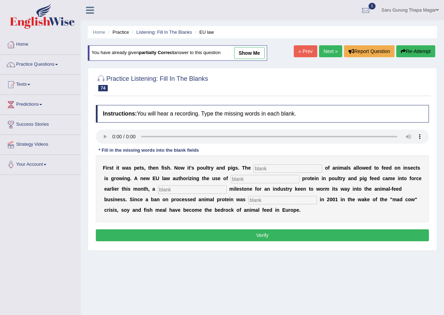
click at [266, 169] on input "text" at bounding box center [288, 168] width 69 height 8
type input "list"
click at [255, 180] on input "text" at bounding box center [265, 179] width 69 height 8
type input "insects"
click at [202, 187] on input "text" at bounding box center [192, 189] width 69 height 8
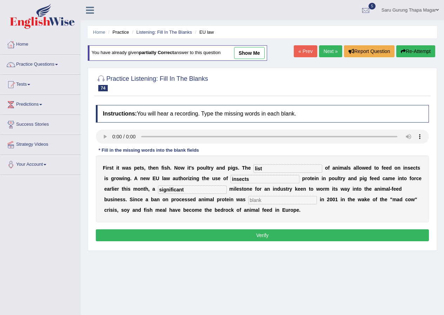
type input "significant"
click at [276, 200] on input "text" at bounding box center [282, 200] width 69 height 8
type input "imposed"
click at [266, 232] on button "Verify" at bounding box center [262, 235] width 333 height 12
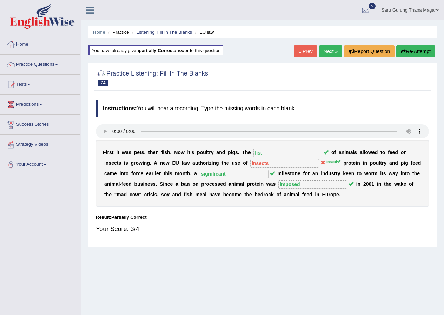
click at [328, 48] on link "Next »" at bounding box center [330, 51] width 23 height 12
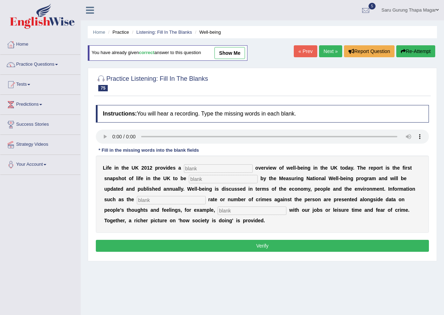
click at [221, 168] on input "text" at bounding box center [218, 168] width 69 height 8
type input "unique"
click at [208, 181] on input "text" at bounding box center [223, 179] width 69 height 8
type input "delivered"
click at [159, 199] on input "text" at bounding box center [171, 200] width 69 height 8
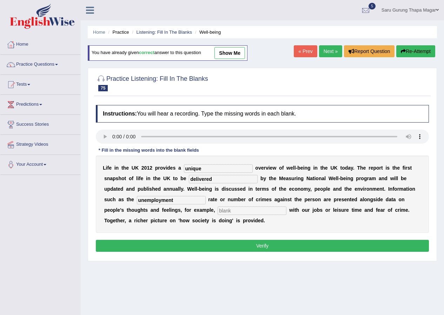
type input "unemployment"
click at [239, 211] on input "text" at bounding box center [252, 211] width 69 height 8
type input "satisfaction"
click at [257, 243] on button "Verify" at bounding box center [262, 246] width 333 height 12
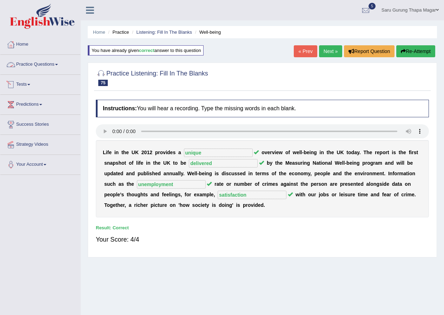
click at [44, 67] on link "Practice Questions" at bounding box center [40, 64] width 80 height 18
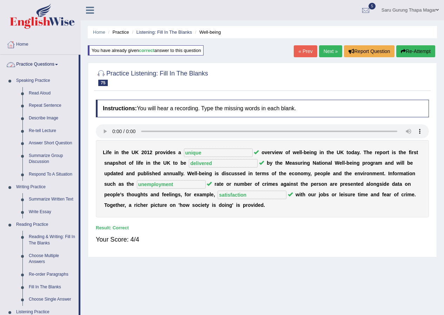
click at [41, 64] on link "Practice Questions" at bounding box center [39, 64] width 78 height 18
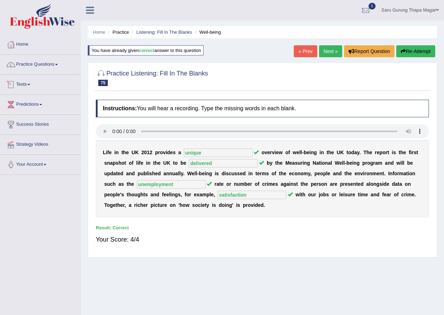
click at [27, 85] on link "Tests" at bounding box center [40, 84] width 80 height 18
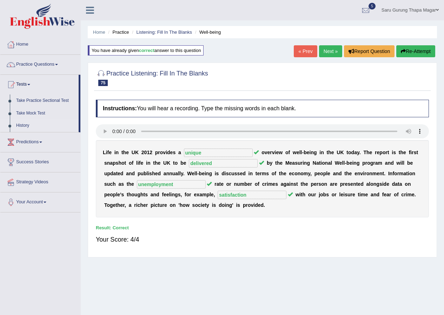
click at [25, 126] on link "History" at bounding box center [46, 125] width 66 height 13
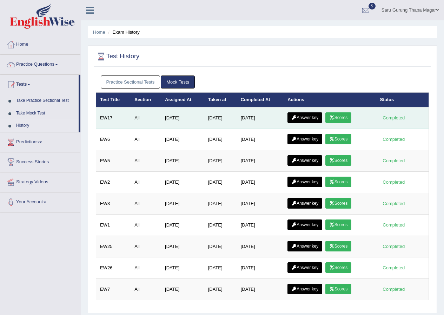
click at [305, 118] on link "Answer key" at bounding box center [305, 117] width 35 height 11
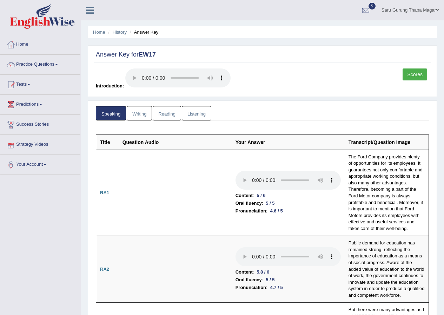
click at [132, 118] on link "Writing" at bounding box center [139, 113] width 25 height 14
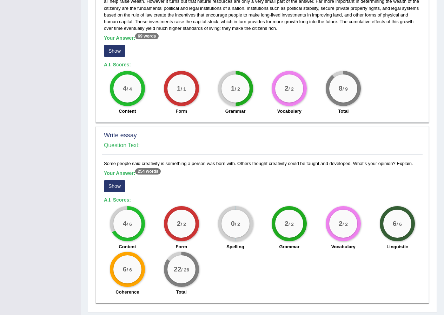
scroll to position [400, 0]
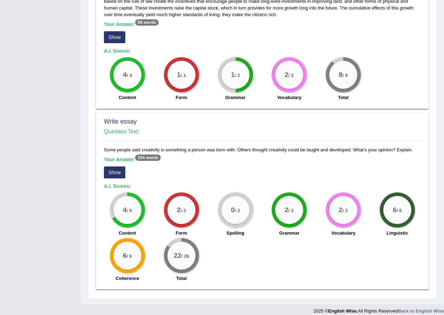
click at [116, 168] on button "Show" at bounding box center [114, 173] width 21 height 12
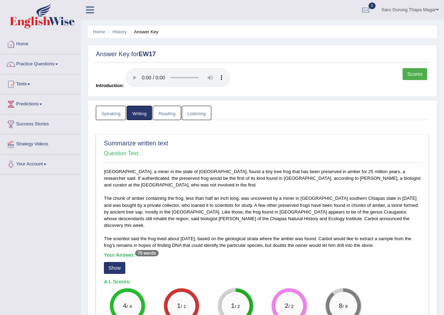
scroll to position [0, 0]
click at [170, 116] on link "Reading" at bounding box center [167, 113] width 28 height 14
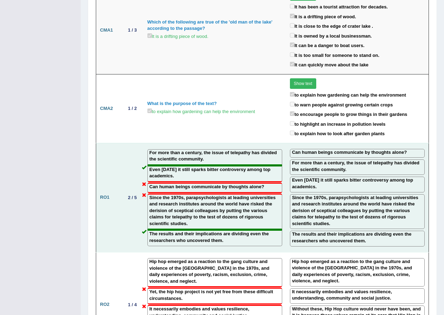
scroll to position [843, 0]
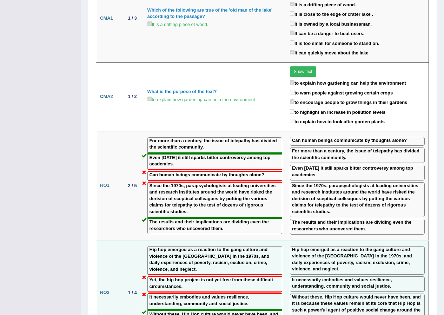
click at [122, 240] on td "1 / 4" at bounding box center [133, 292] width 22 height 105
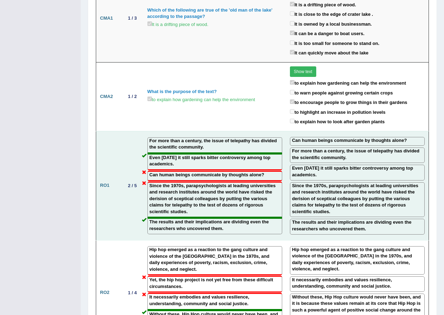
scroll to position [878, 0]
